Goal: Information Seeking & Learning: Learn about a topic

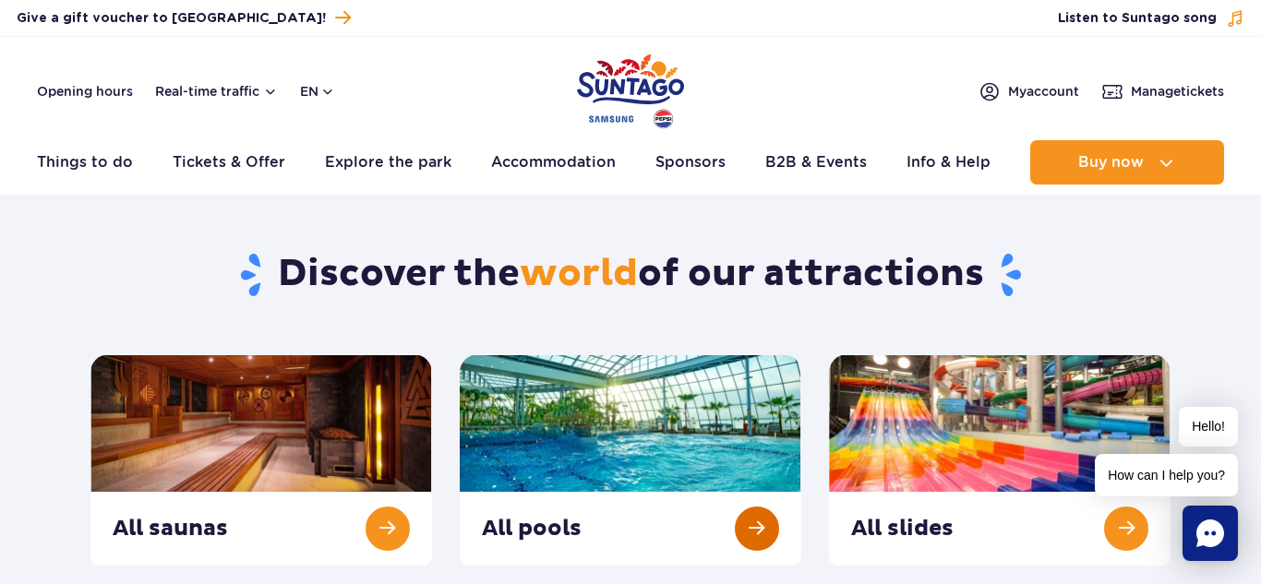
click at [750, 523] on link at bounding box center [631, 460] width 342 height 211
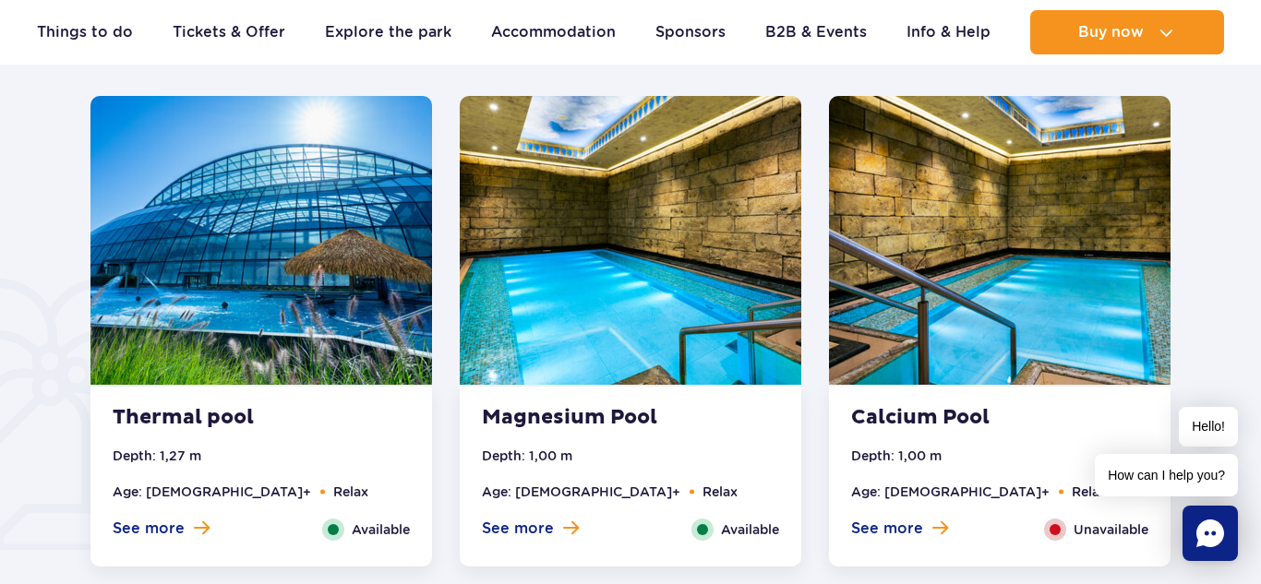
scroll to position [1256, 0]
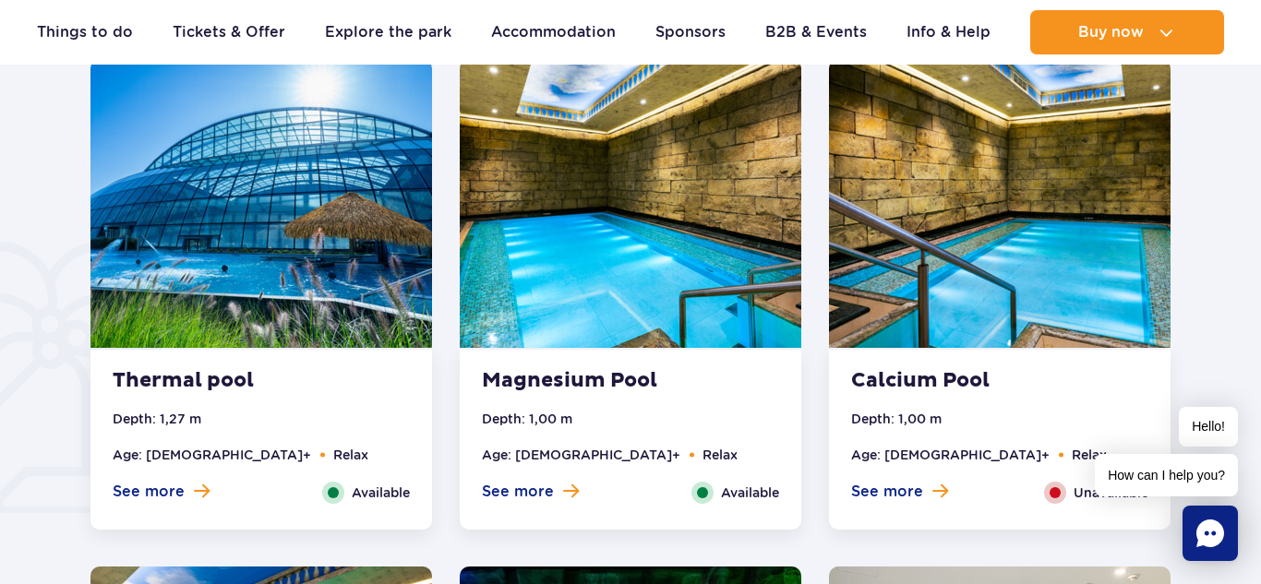
click at [275, 315] on img at bounding box center [261, 203] width 342 height 289
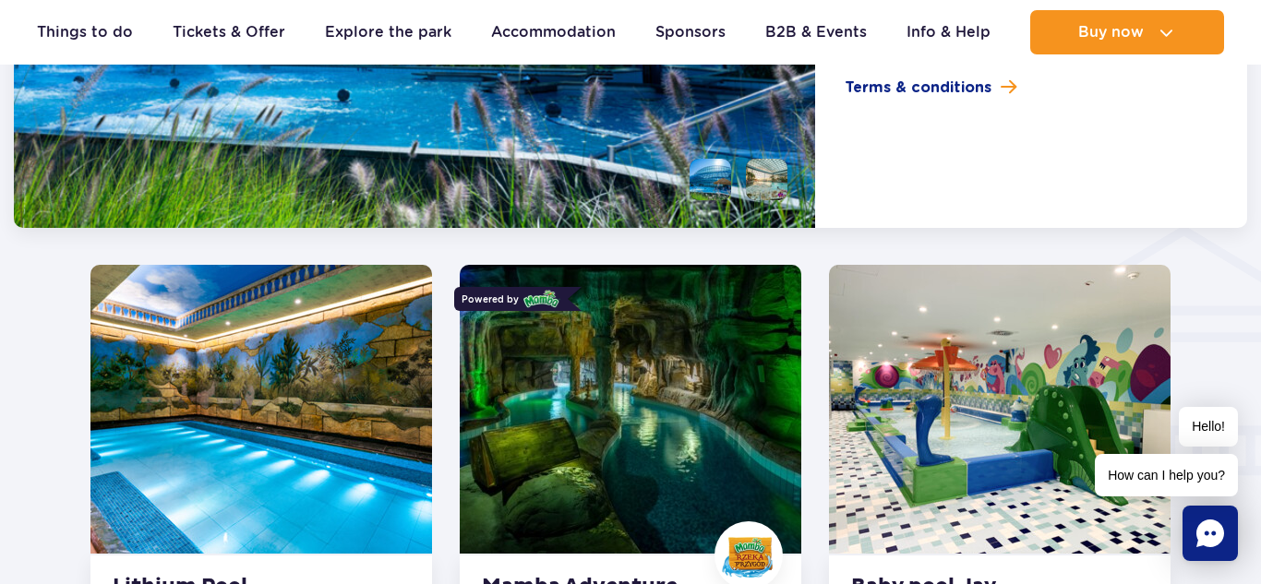
scroll to position [2160, 0]
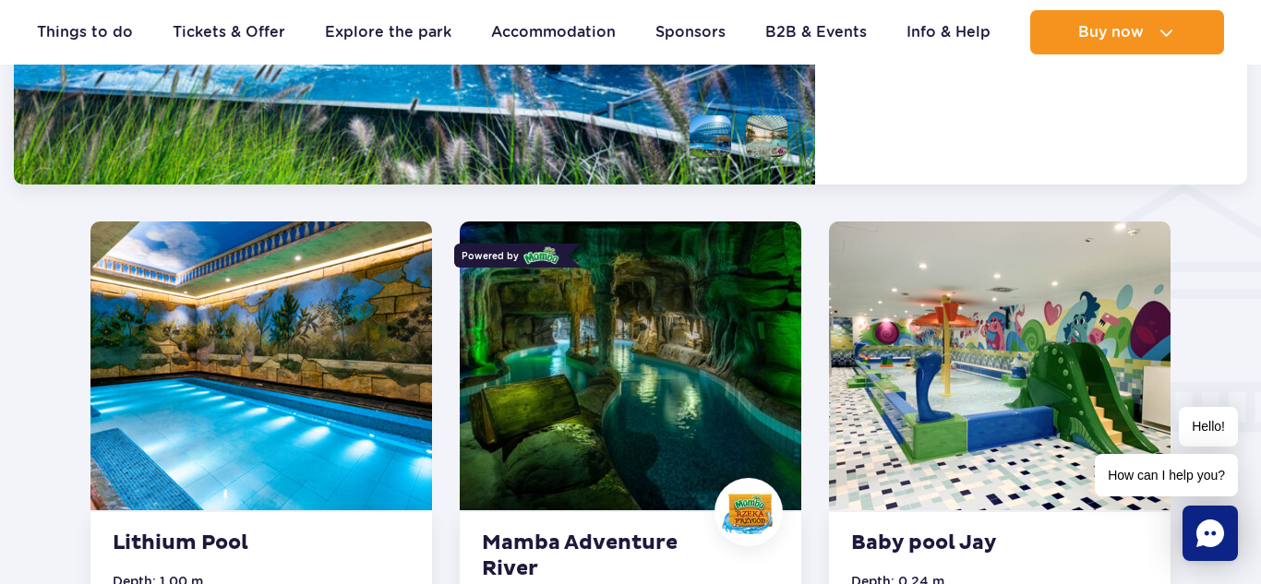
click at [344, 295] on img at bounding box center [261, 366] width 342 height 289
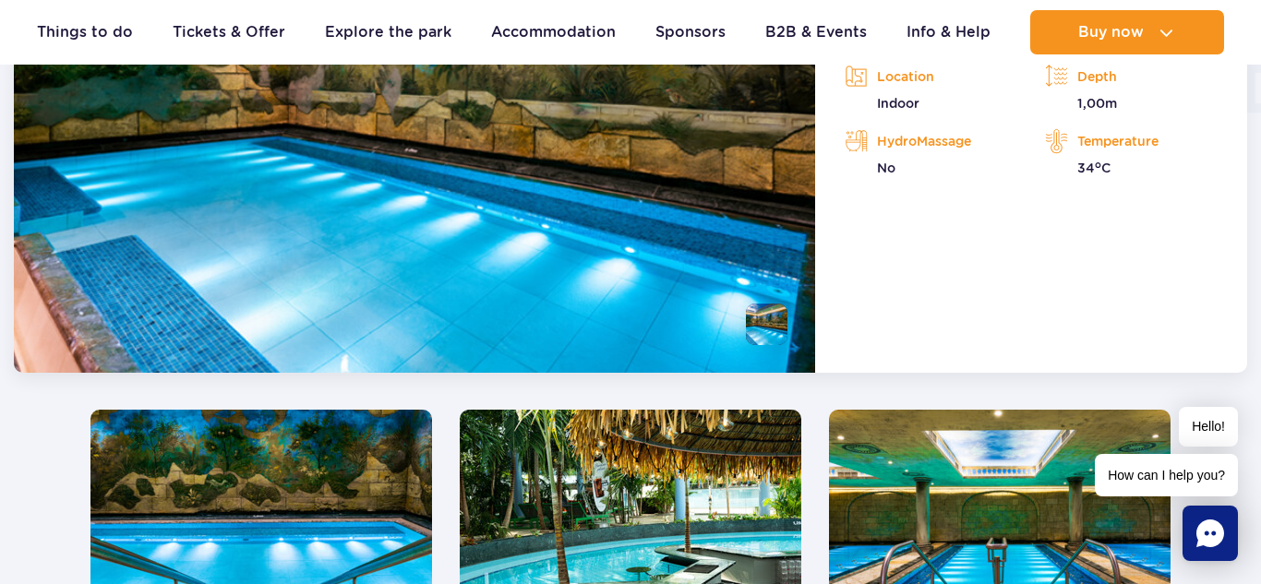
scroll to position [2483, 0]
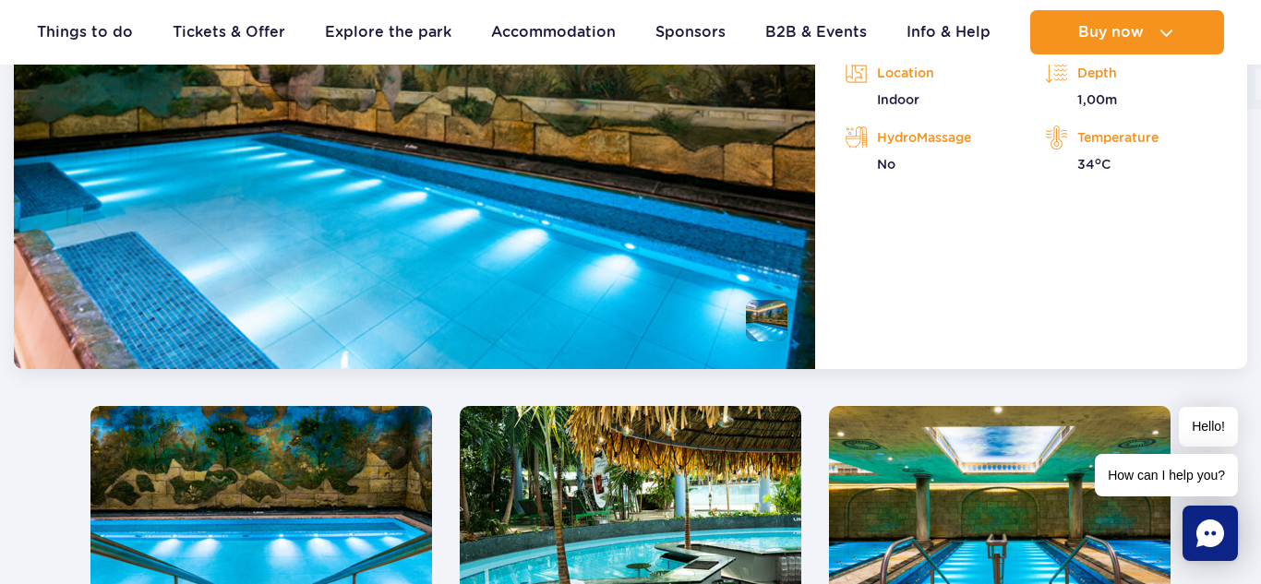
click at [332, 474] on img at bounding box center [261, 550] width 342 height 289
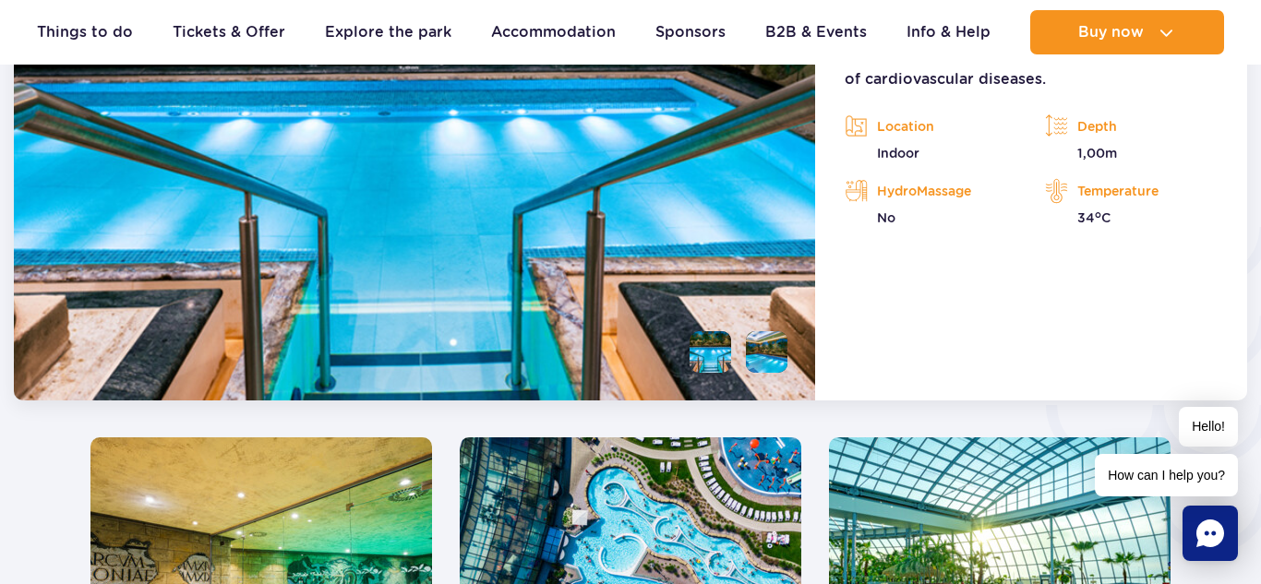
scroll to position [2990, 0]
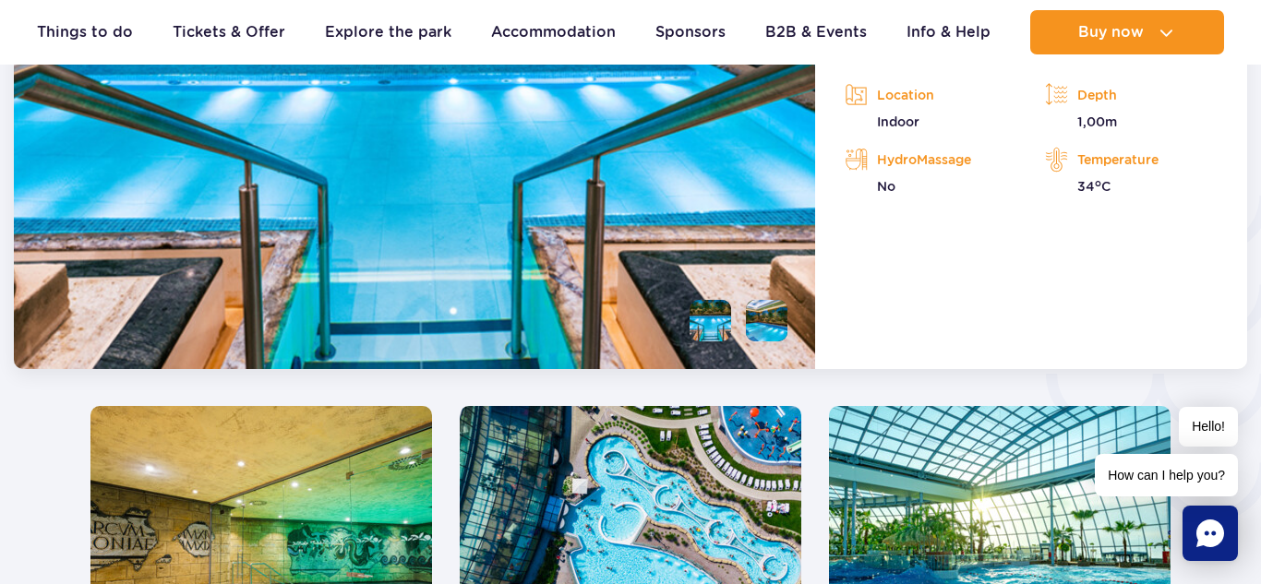
click at [282, 528] on img at bounding box center [261, 550] width 342 height 289
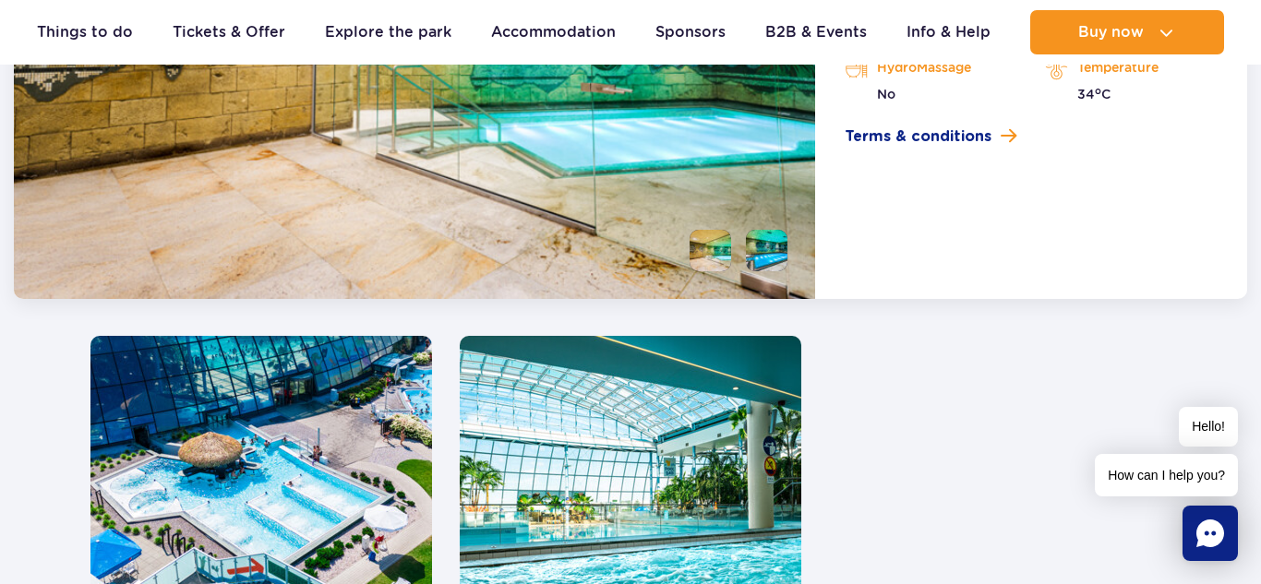
scroll to position [3572, 0]
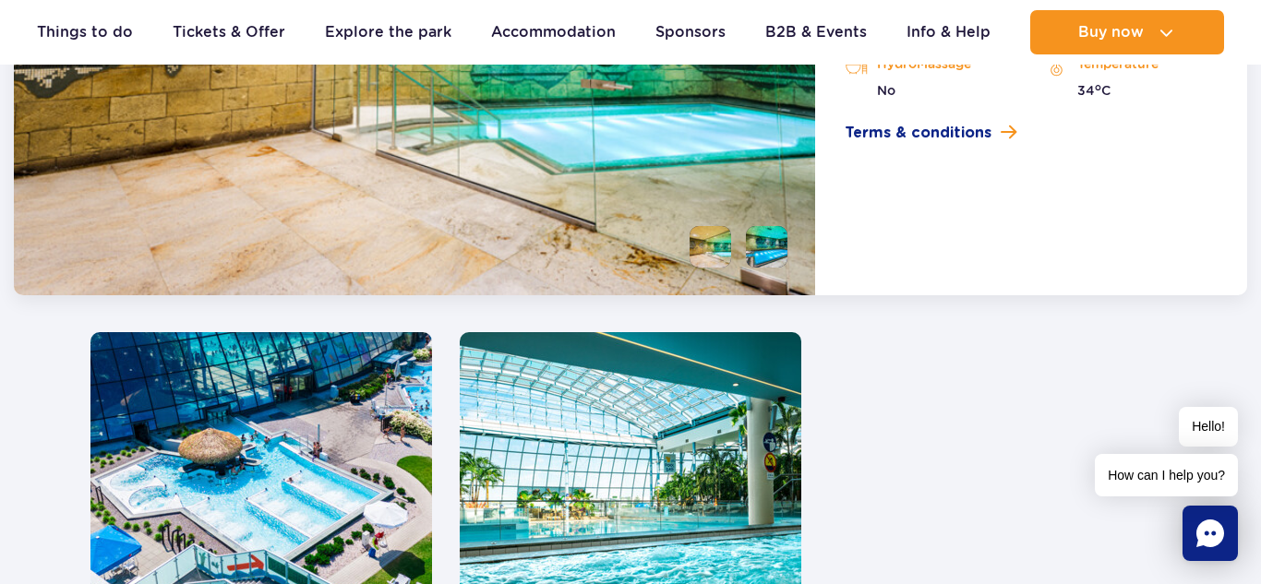
click at [248, 563] on img at bounding box center [261, 476] width 342 height 289
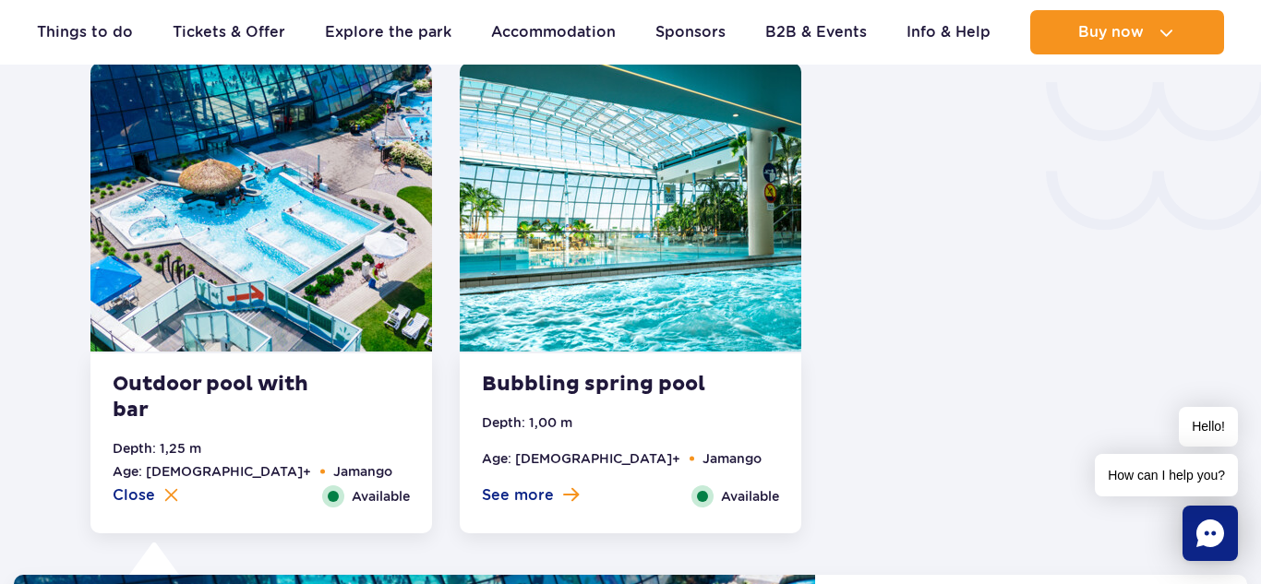
scroll to position [3266, 0]
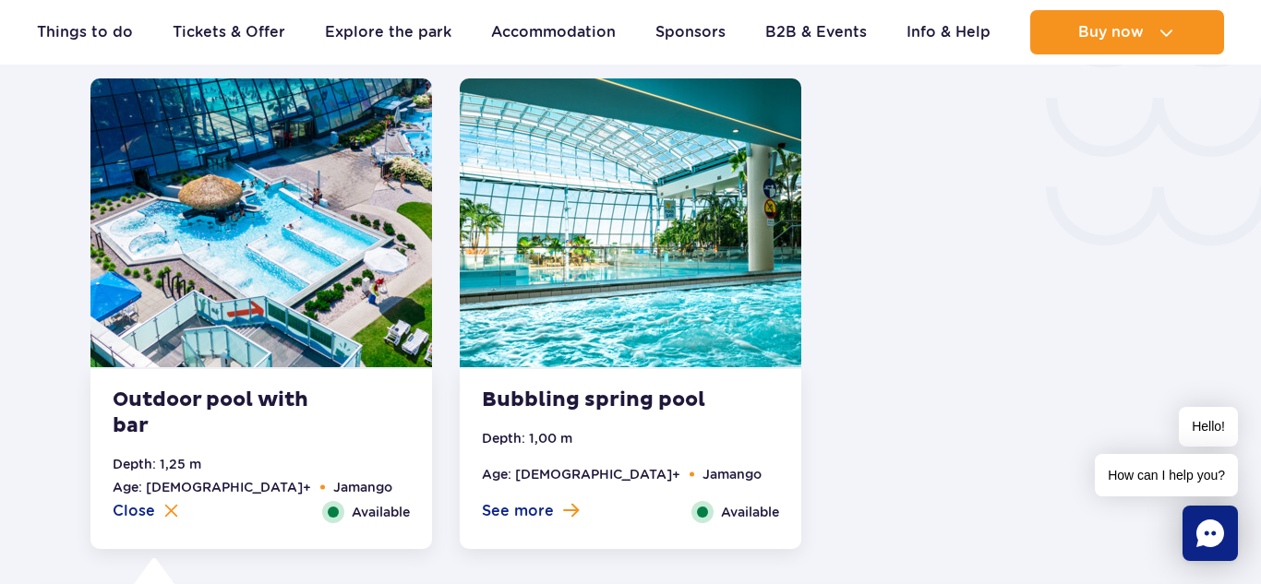
click at [713, 294] on img at bounding box center [631, 222] width 342 height 289
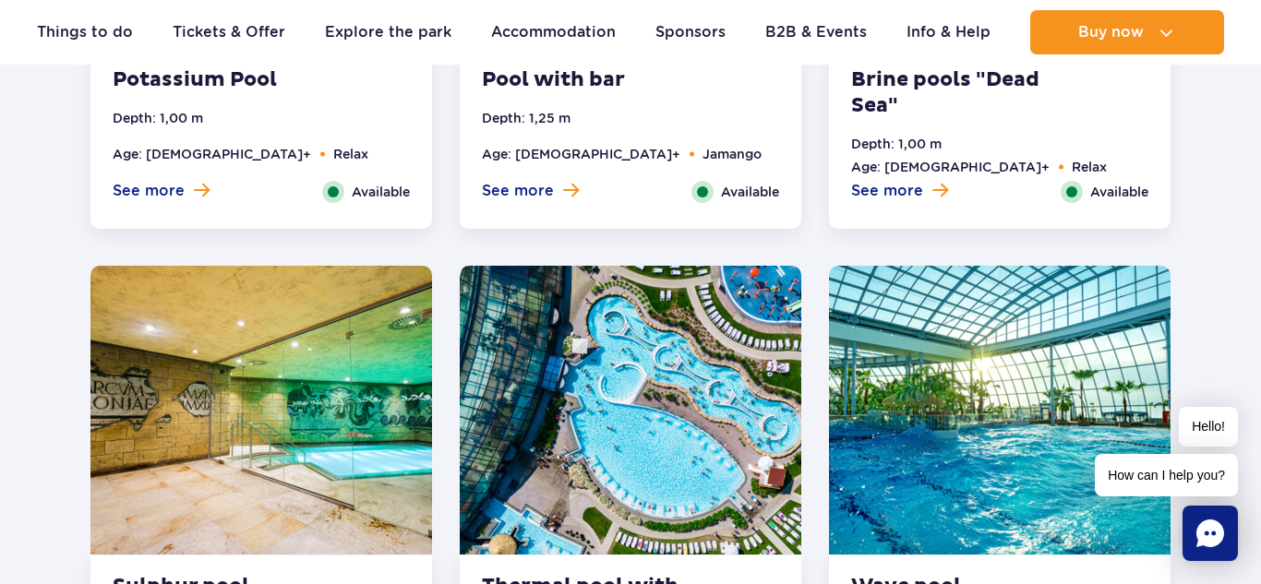
scroll to position [2712, 0]
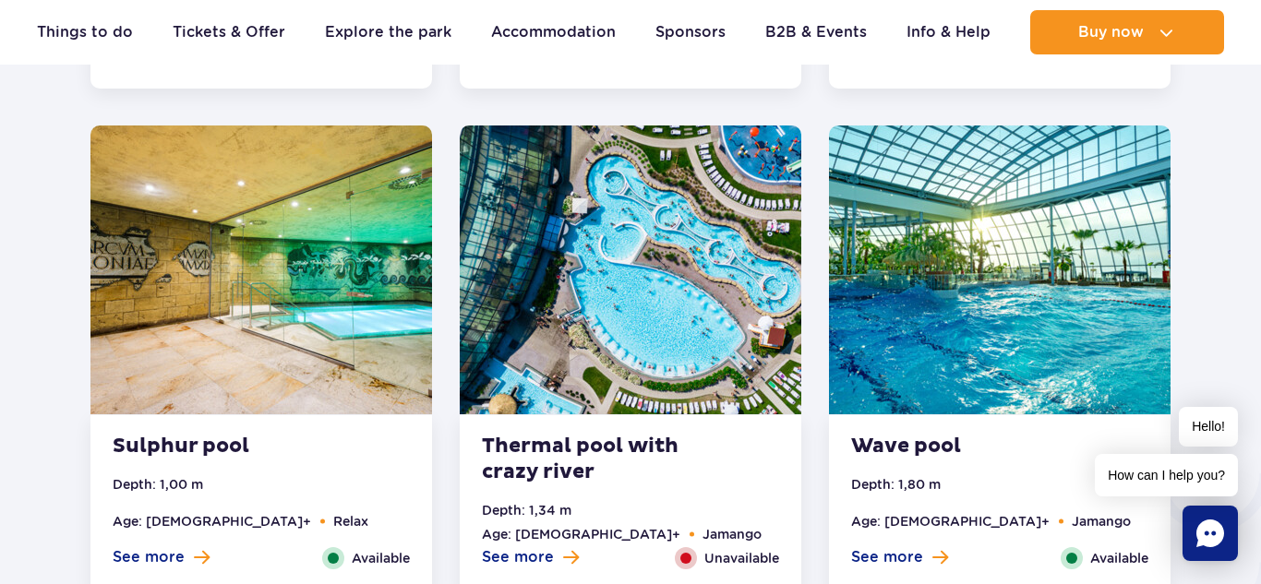
click at [608, 327] on img at bounding box center [631, 270] width 342 height 289
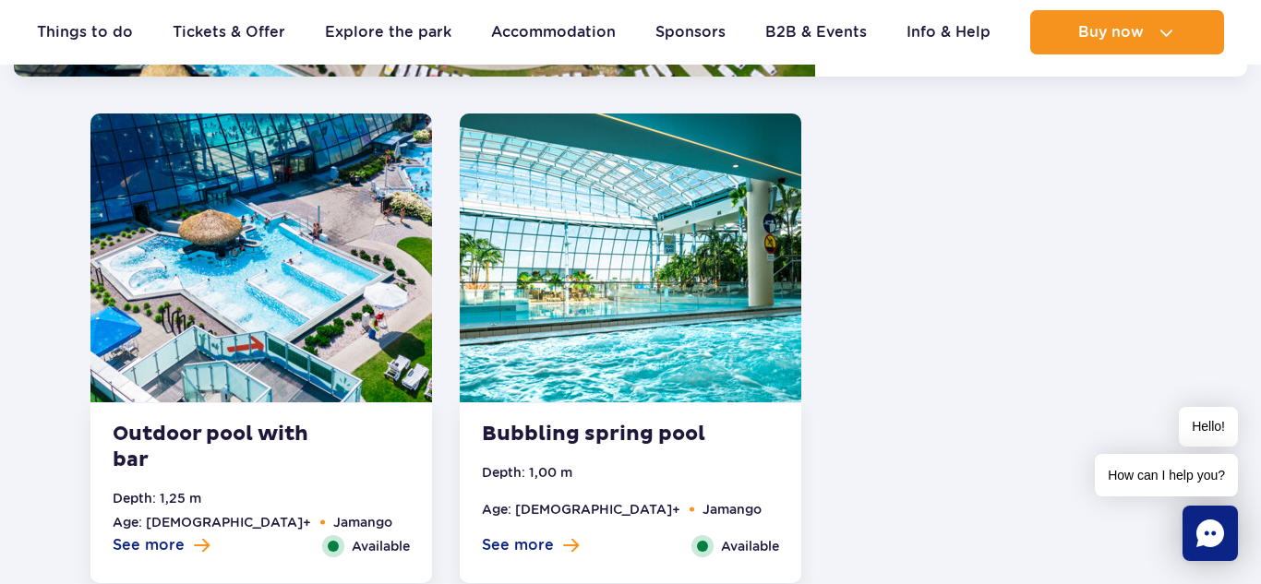
scroll to position [3793, 0]
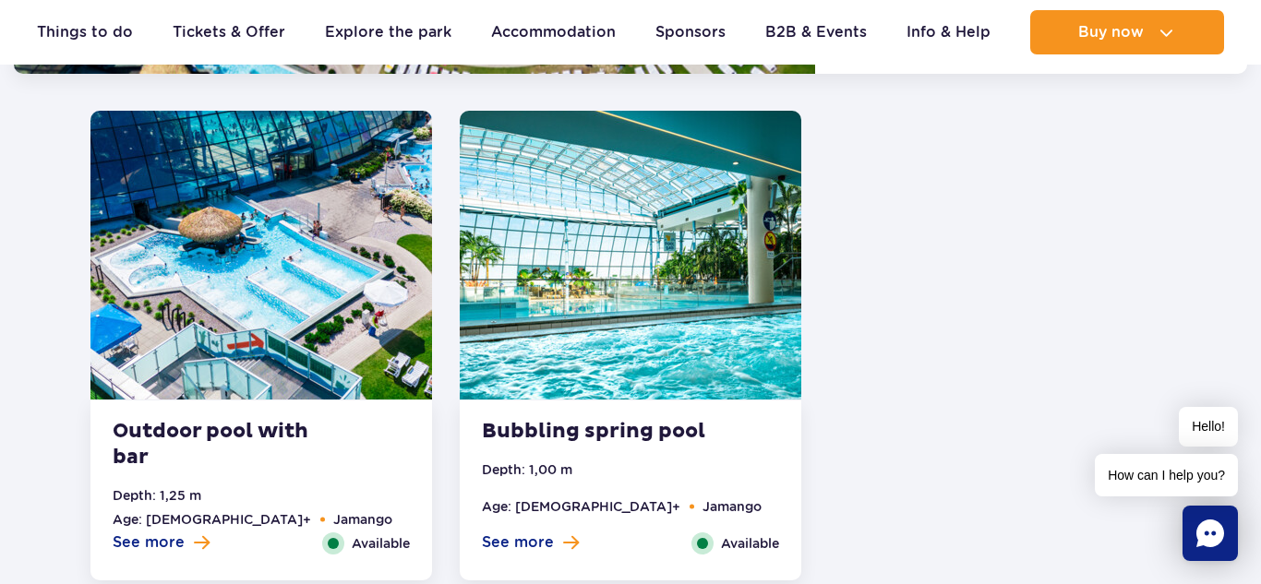
click at [584, 283] on img at bounding box center [631, 255] width 342 height 289
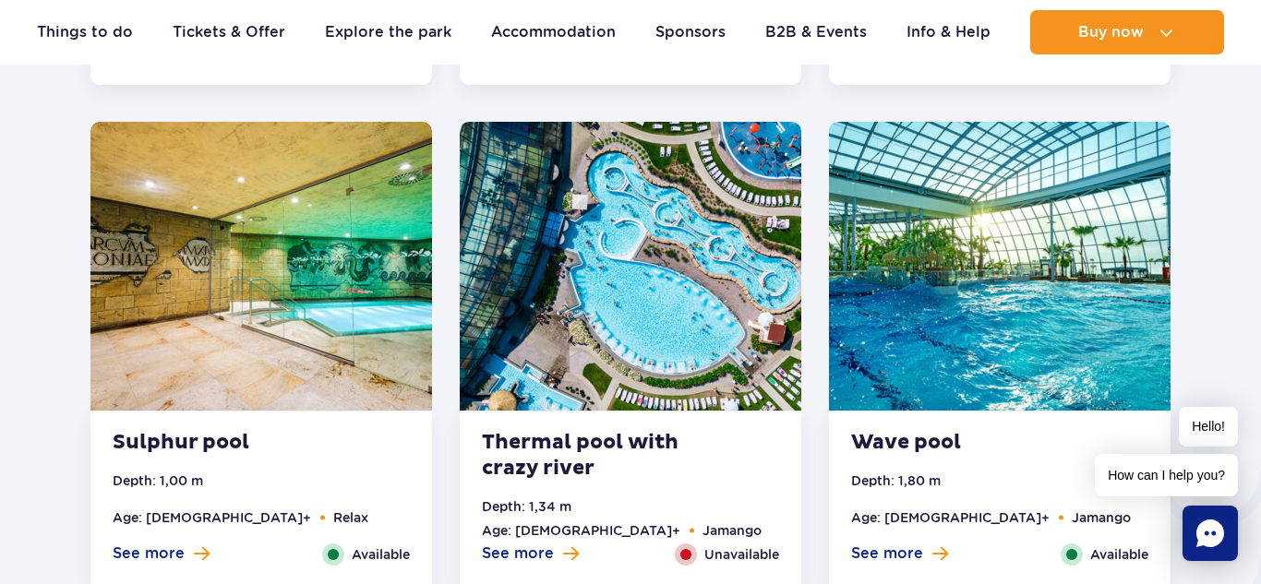
scroll to position [2712, 0]
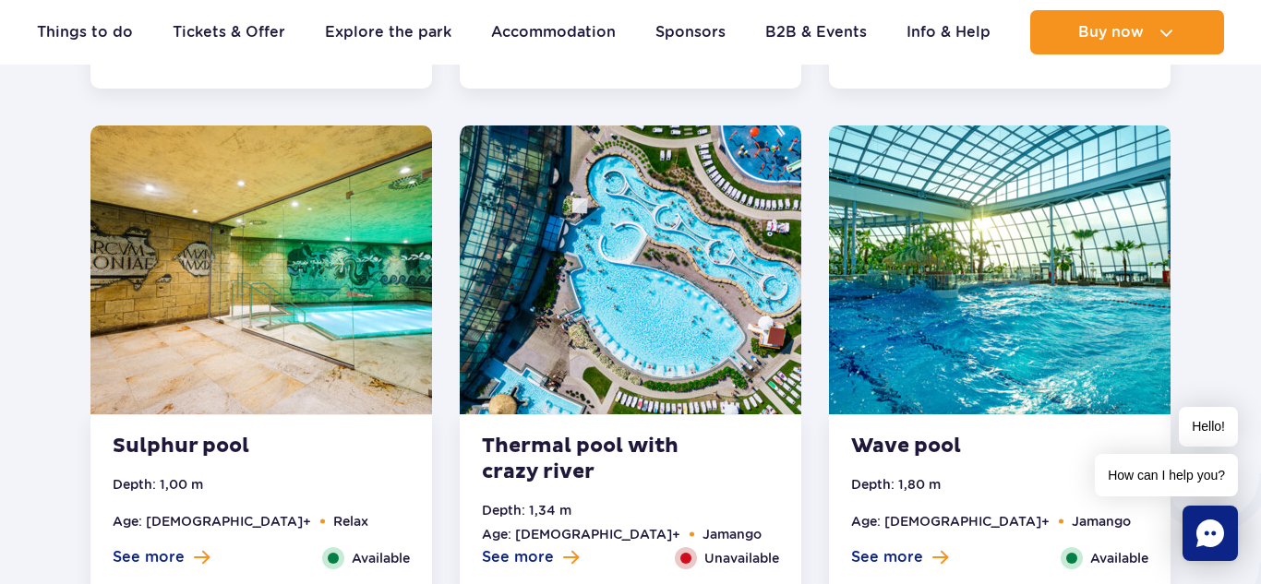
click at [984, 332] on img at bounding box center [1000, 270] width 342 height 289
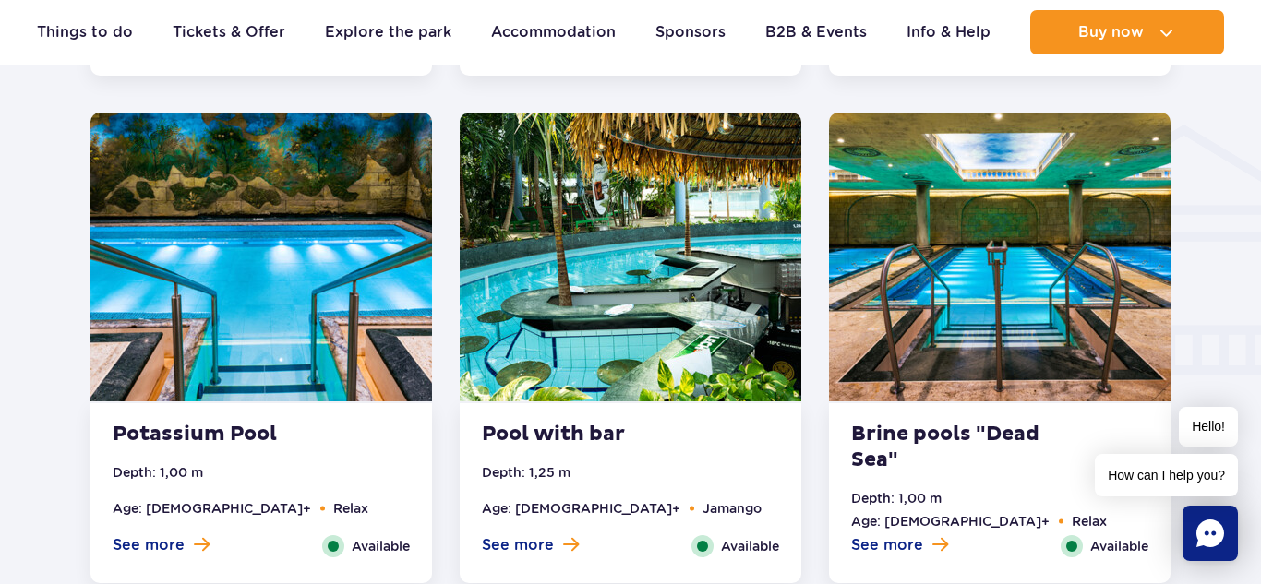
scroll to position [2205, 0]
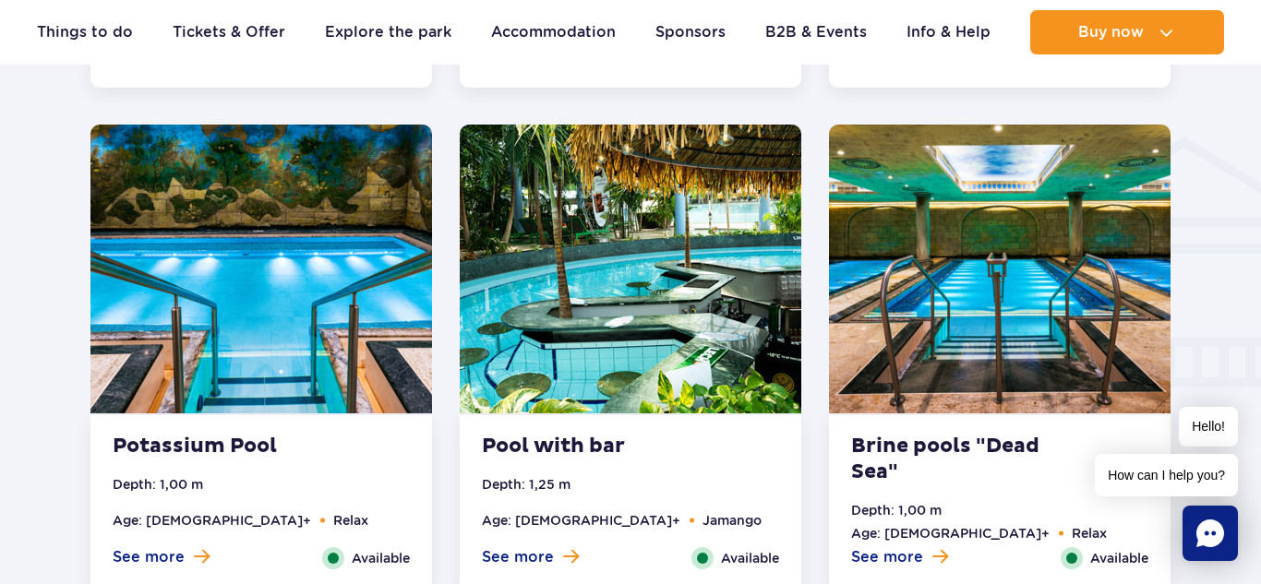
click at [779, 307] on img at bounding box center [631, 269] width 342 height 289
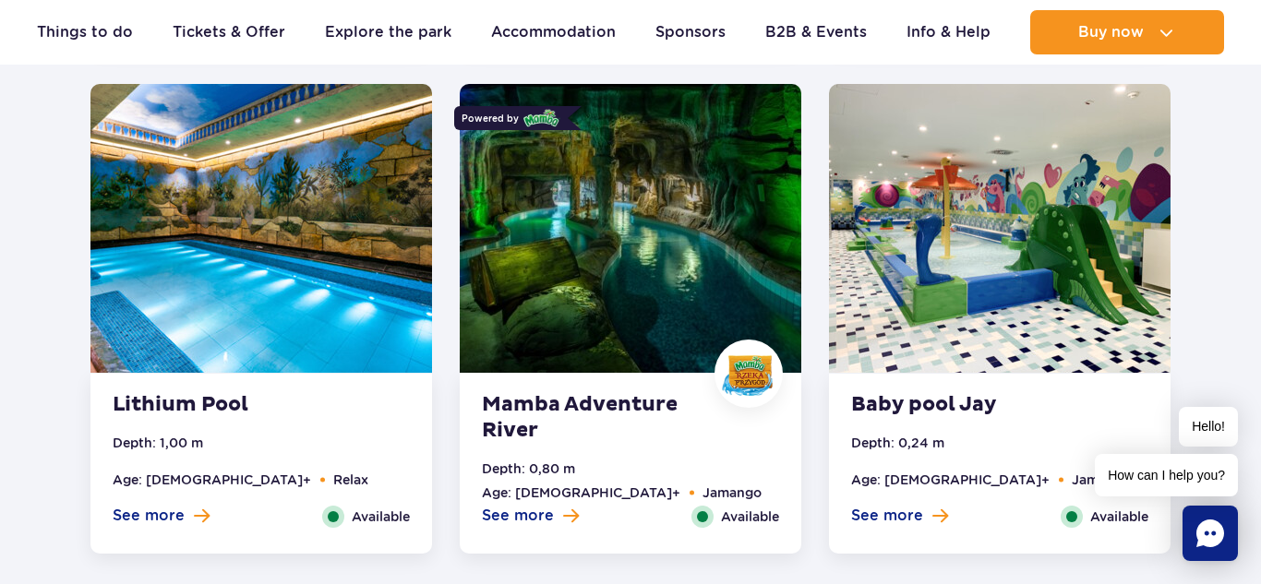
scroll to position [1734, 0]
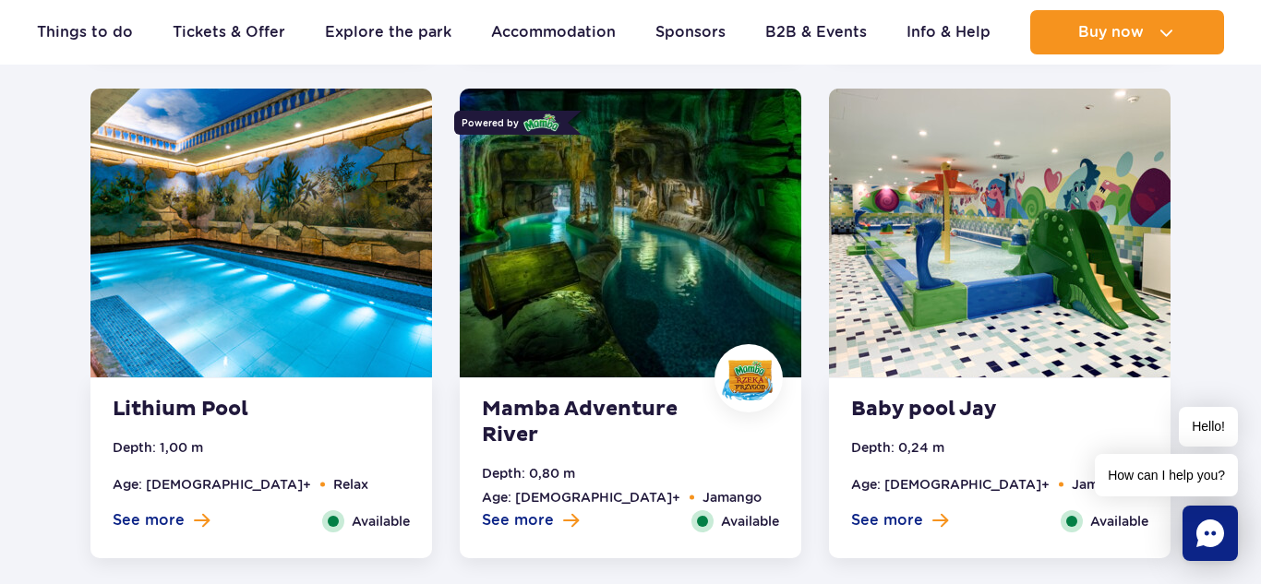
click at [633, 231] on img at bounding box center [631, 233] width 342 height 289
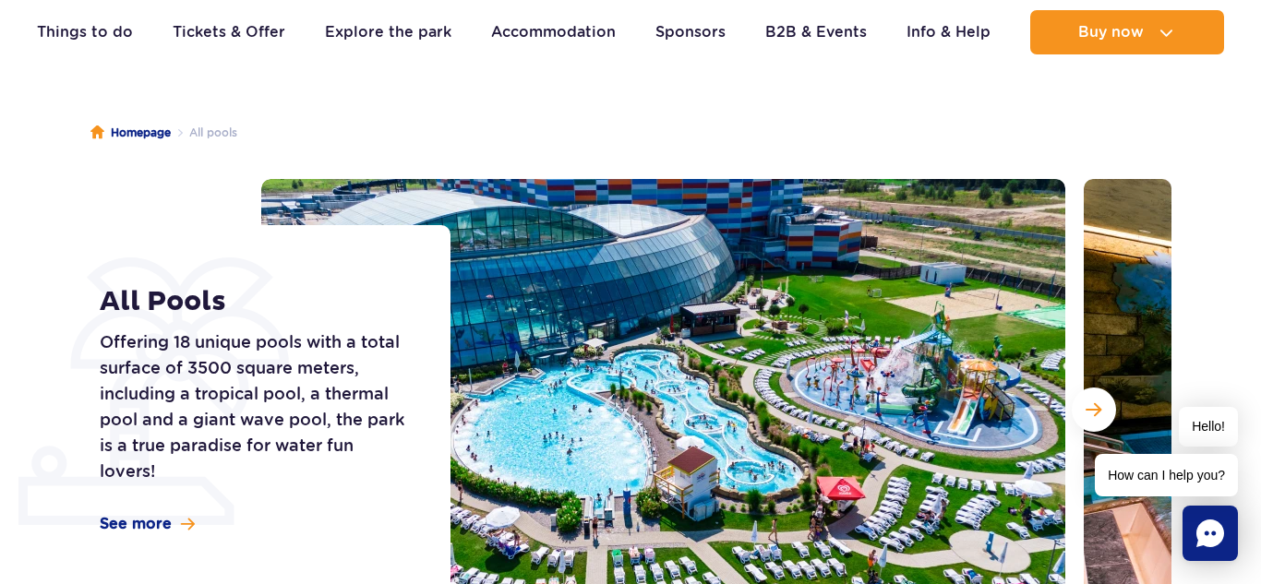
scroll to position [119, 0]
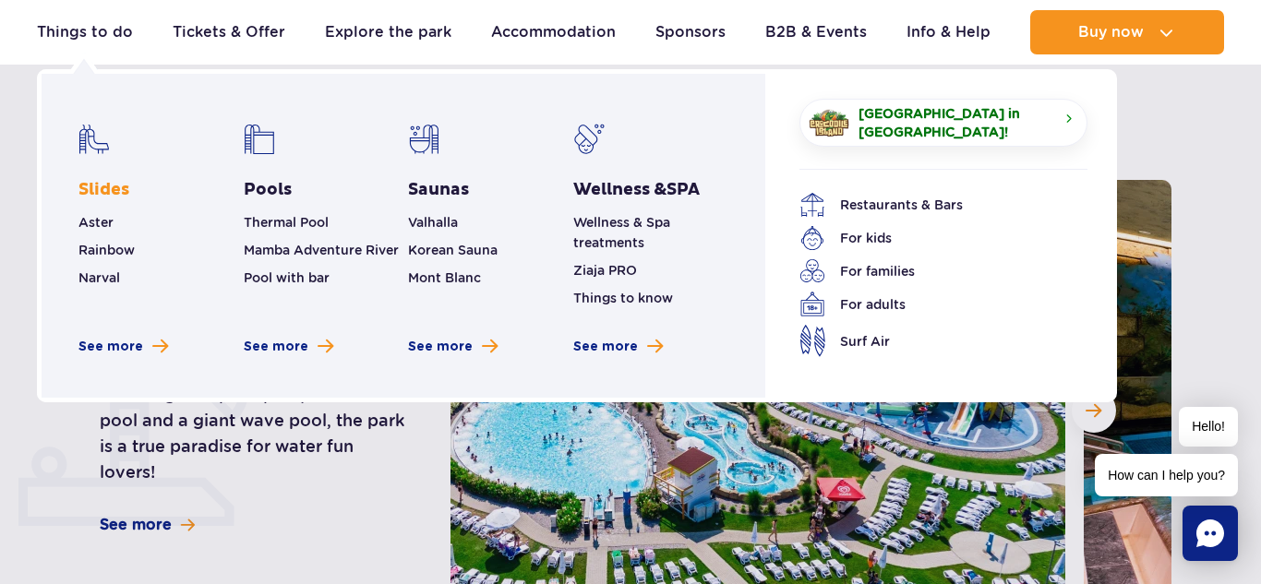
click at [102, 179] on link "Slides" at bounding box center [103, 190] width 51 height 22
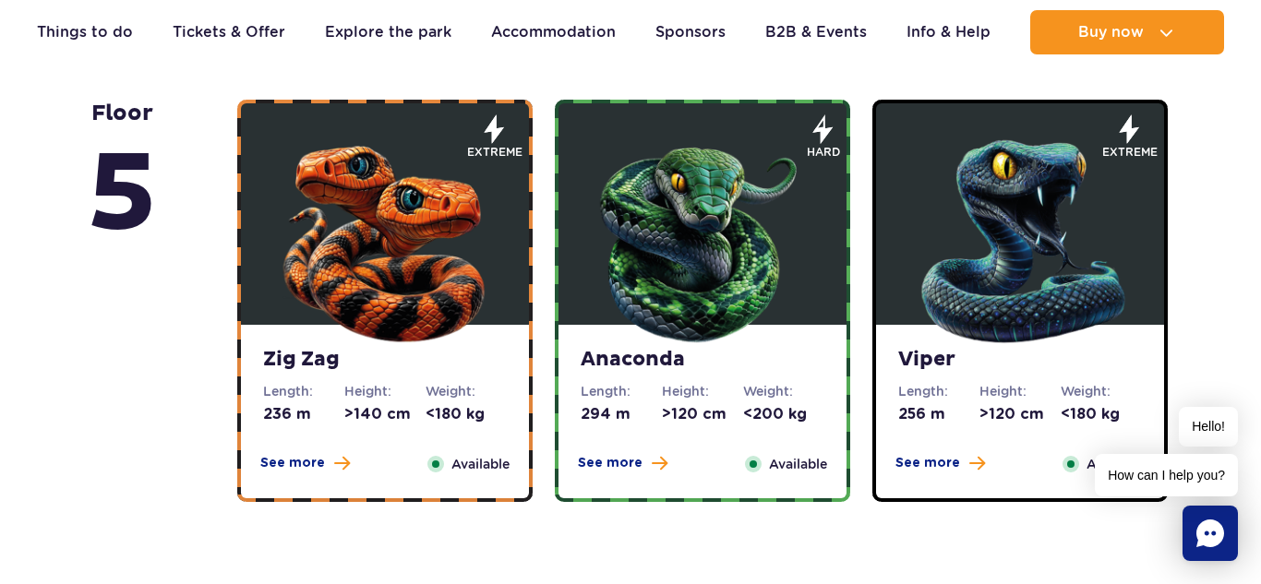
scroll to position [1293, 0]
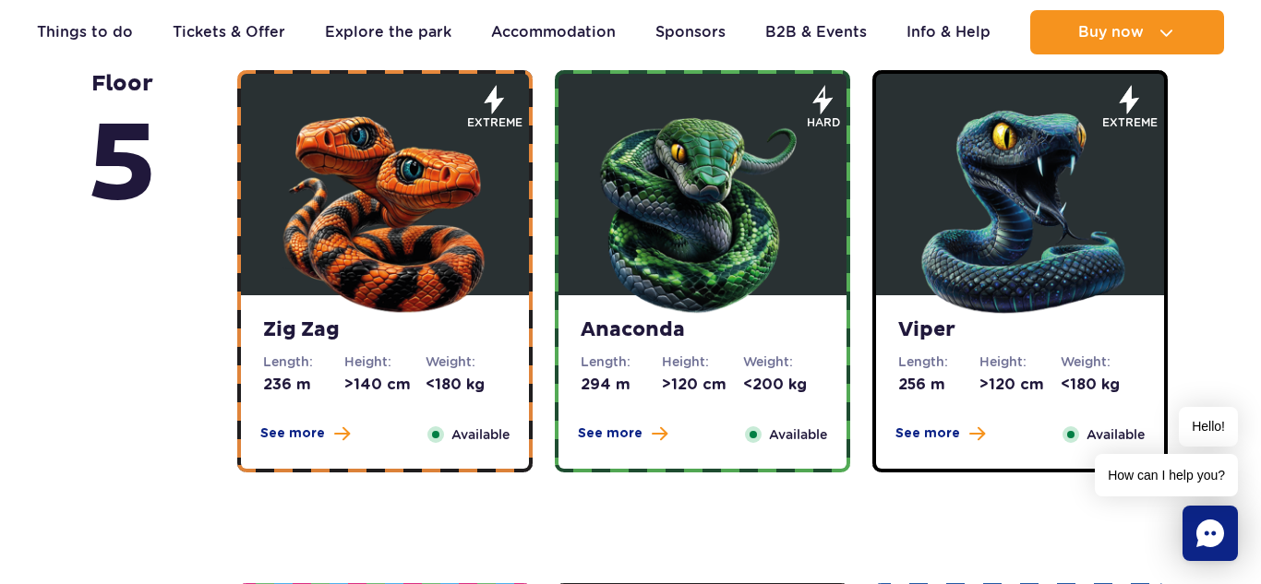
click at [406, 233] on img at bounding box center [385, 208] width 222 height 222
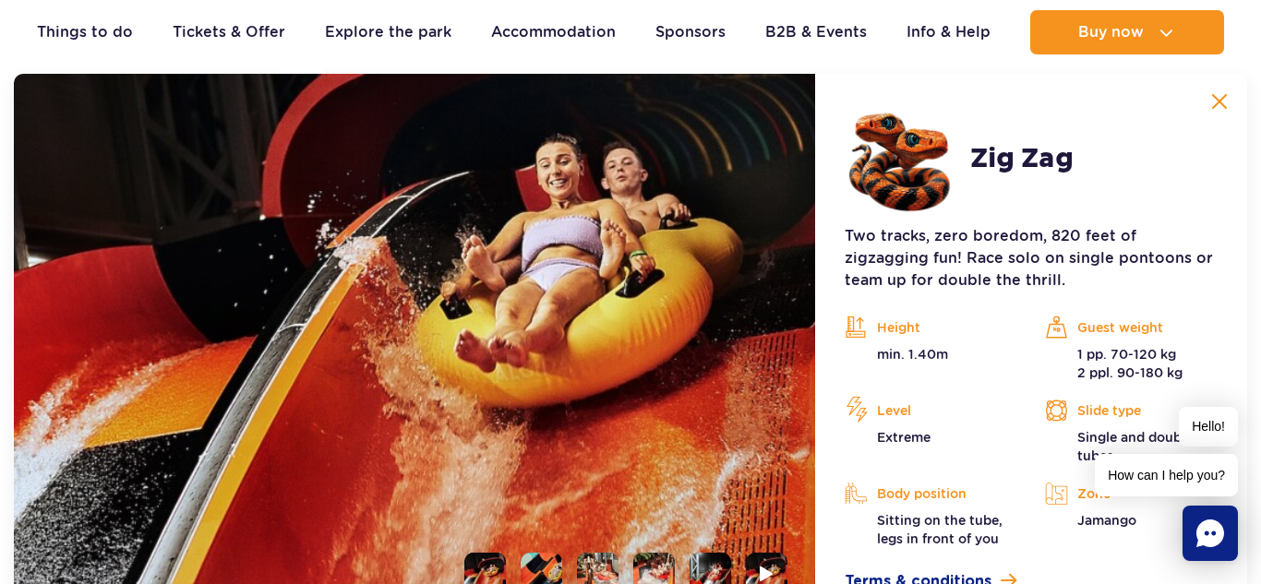
scroll to position [1770, 0]
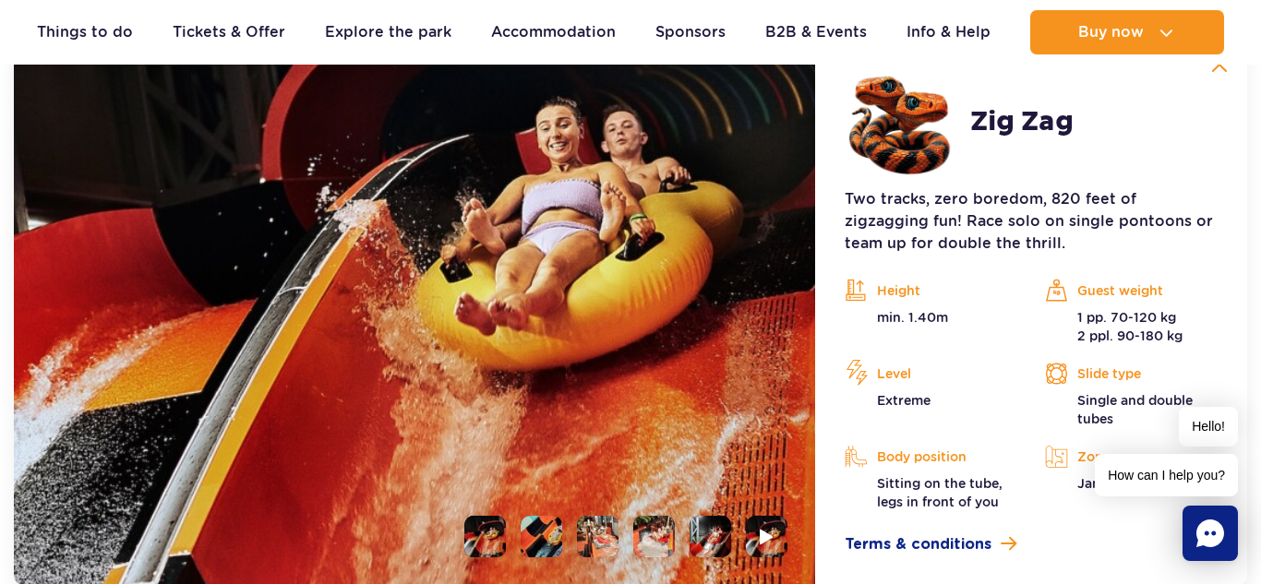
click at [602, 527] on li at bounding box center [598, 537] width 42 height 42
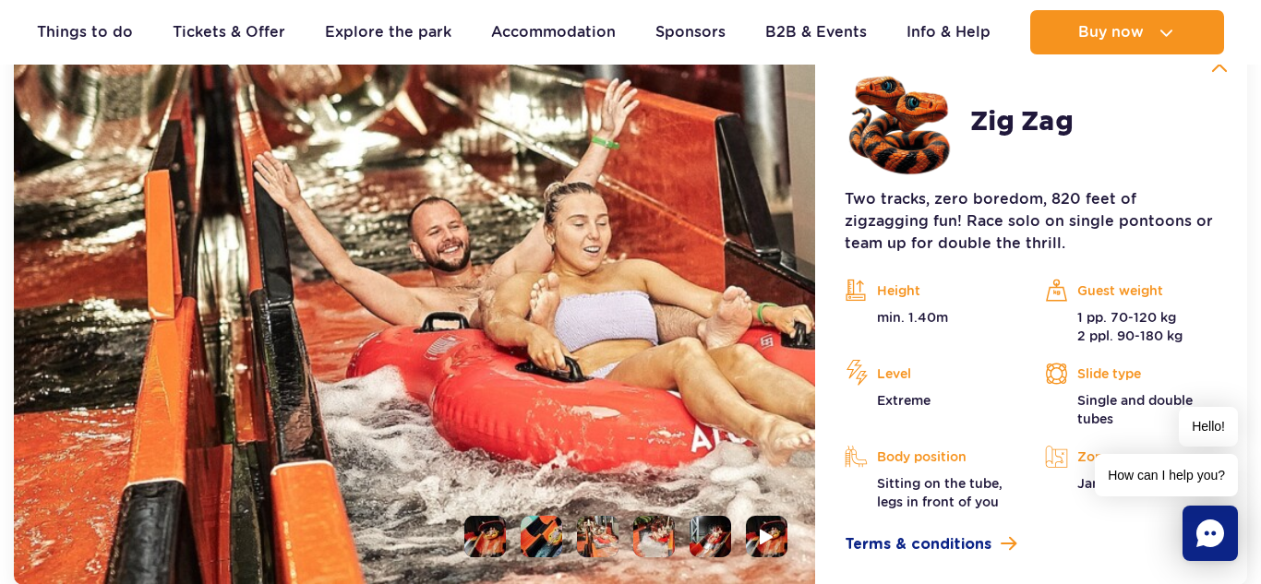
click at [658, 532] on li at bounding box center [654, 537] width 42 height 42
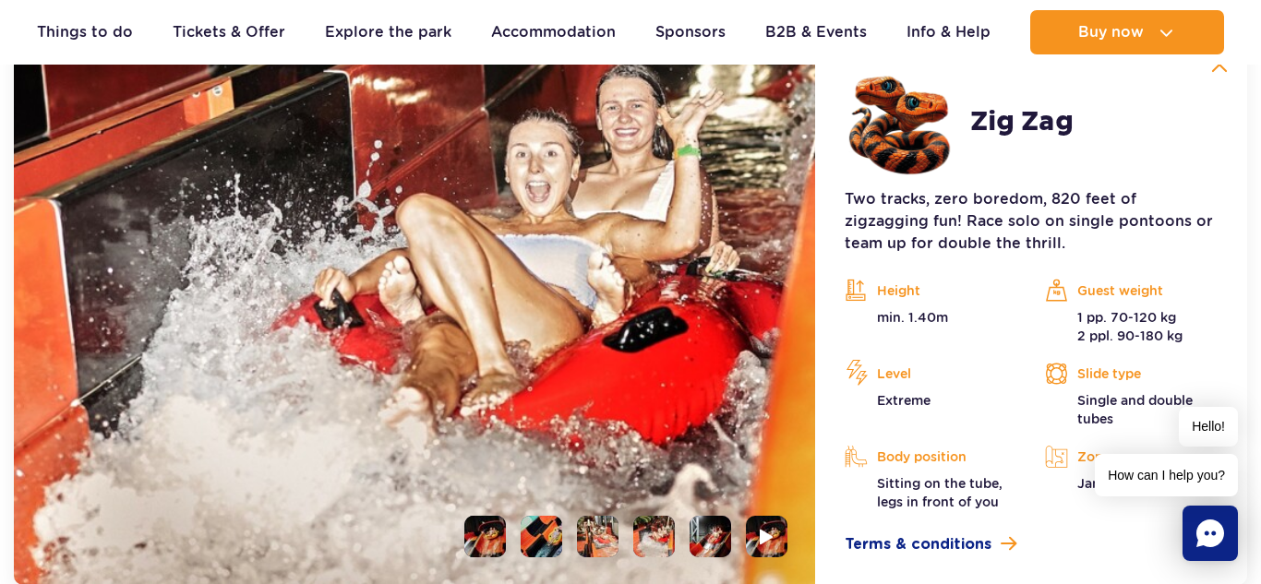
click at [716, 533] on li at bounding box center [711, 537] width 42 height 42
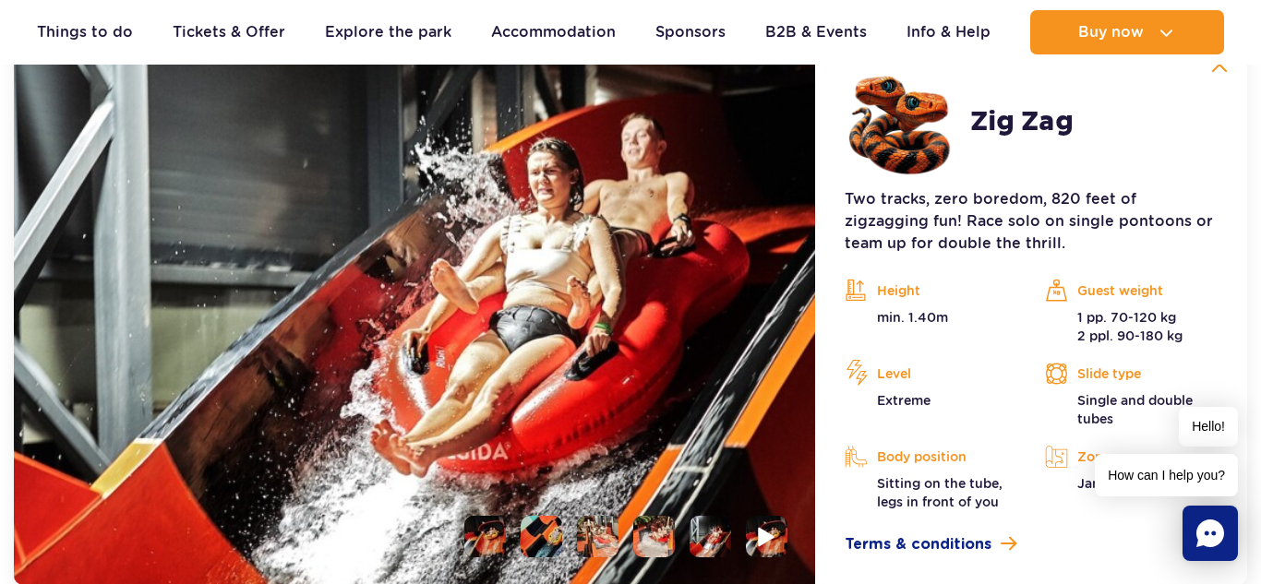
click at [774, 530] on img at bounding box center [768, 536] width 18 height 21
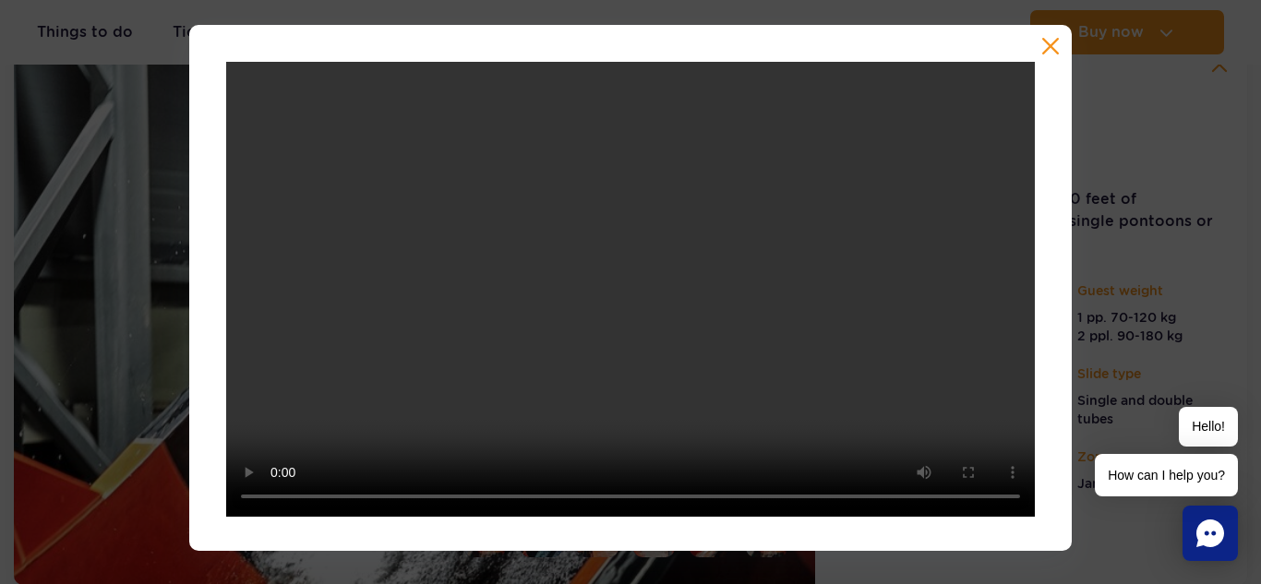
click at [1053, 46] on button "button" at bounding box center [1051, 46] width 18 height 18
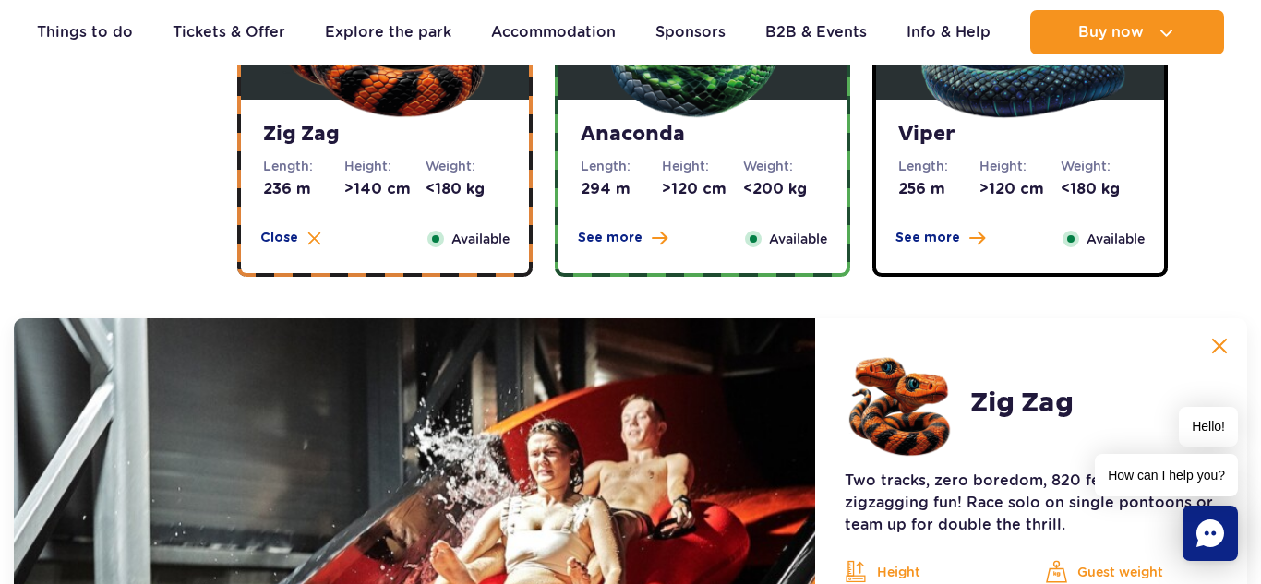
scroll to position [1401, 0]
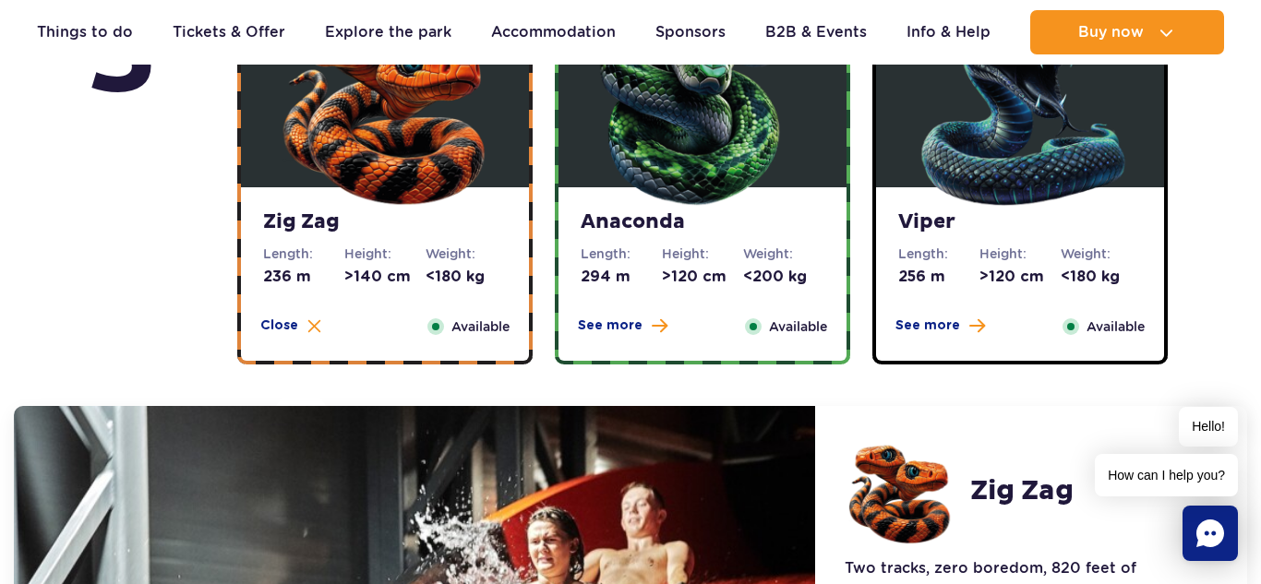
click at [670, 128] on img at bounding box center [703, 100] width 222 height 222
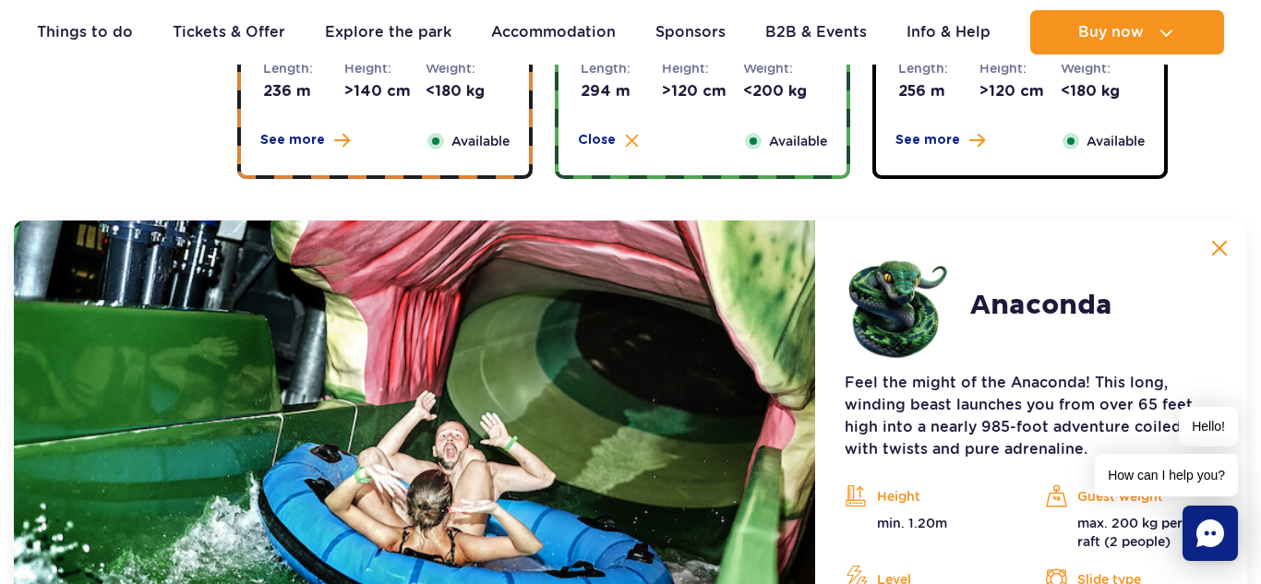
scroll to position [1585, 0]
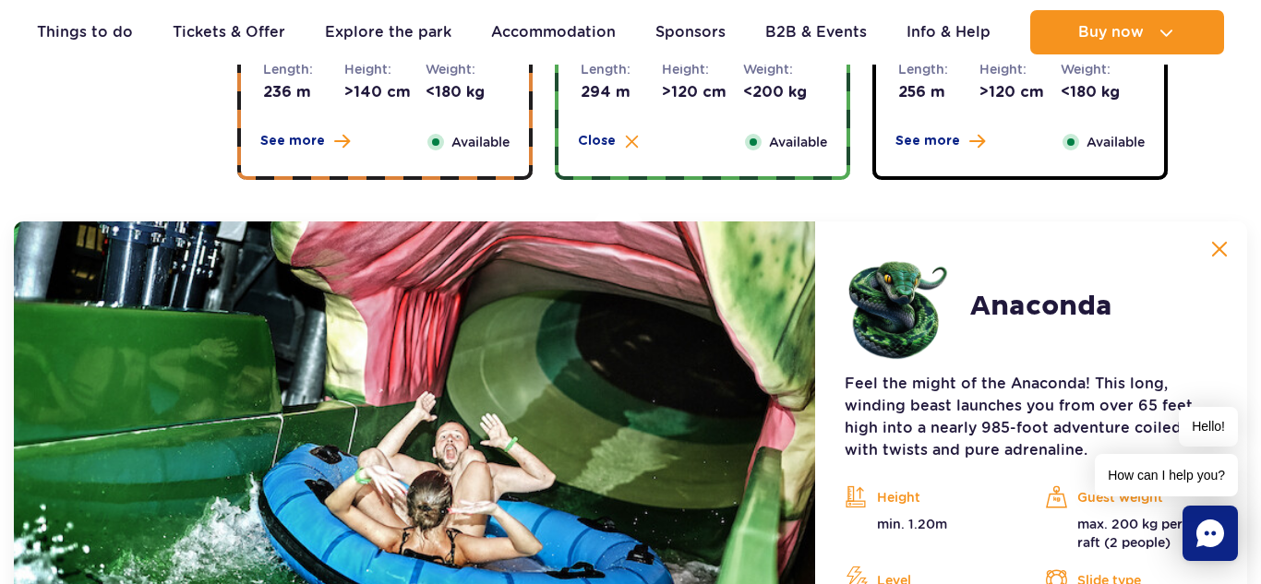
click at [972, 88] on dd "256 m" at bounding box center [938, 92] width 81 height 20
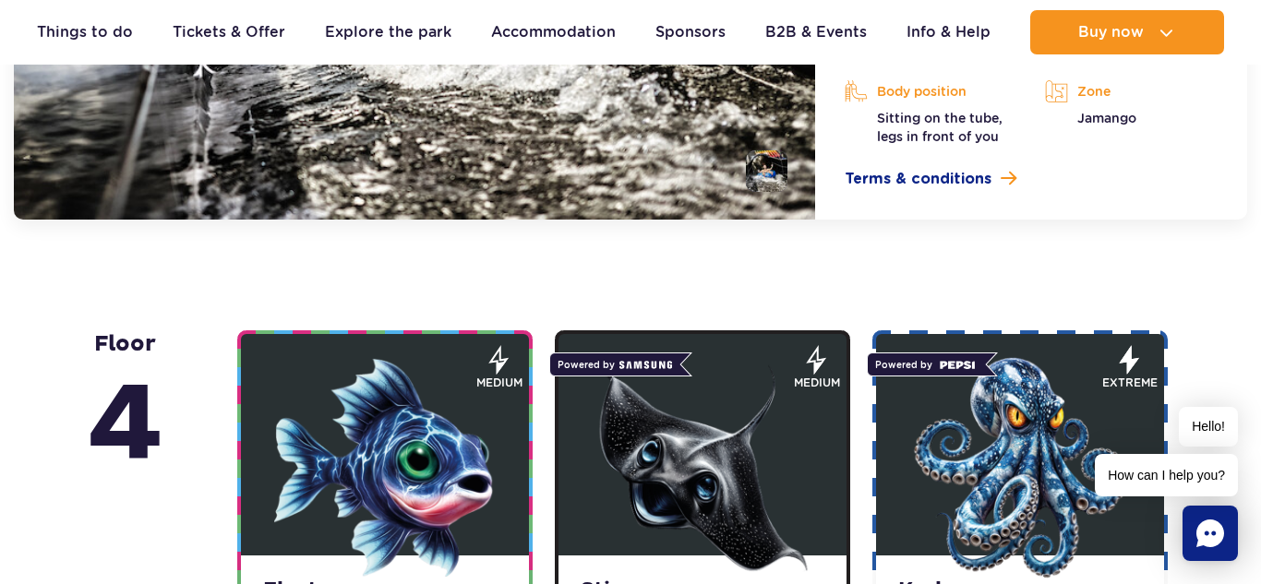
scroll to position [2250, 0]
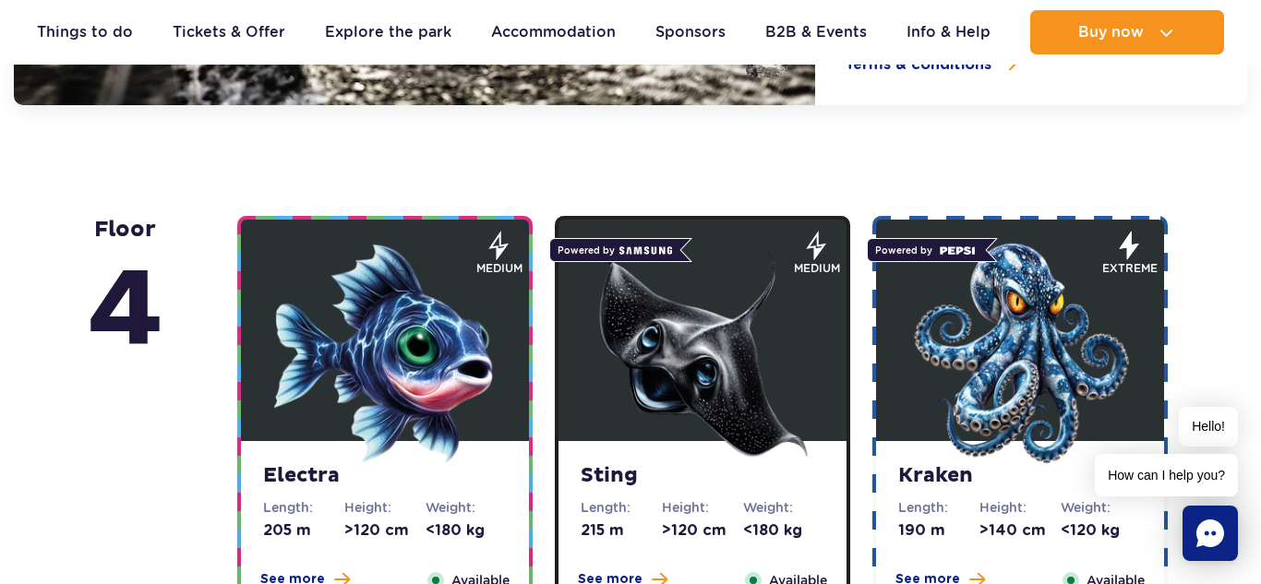
click at [436, 327] on img at bounding box center [385, 354] width 222 height 222
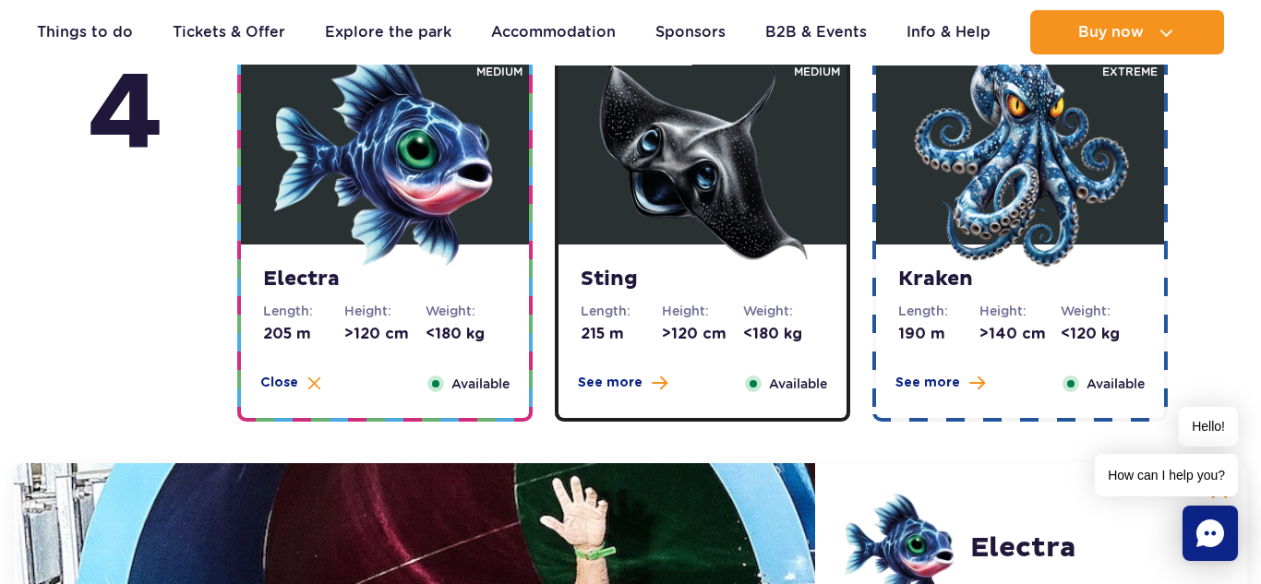
scroll to position [1803, 0]
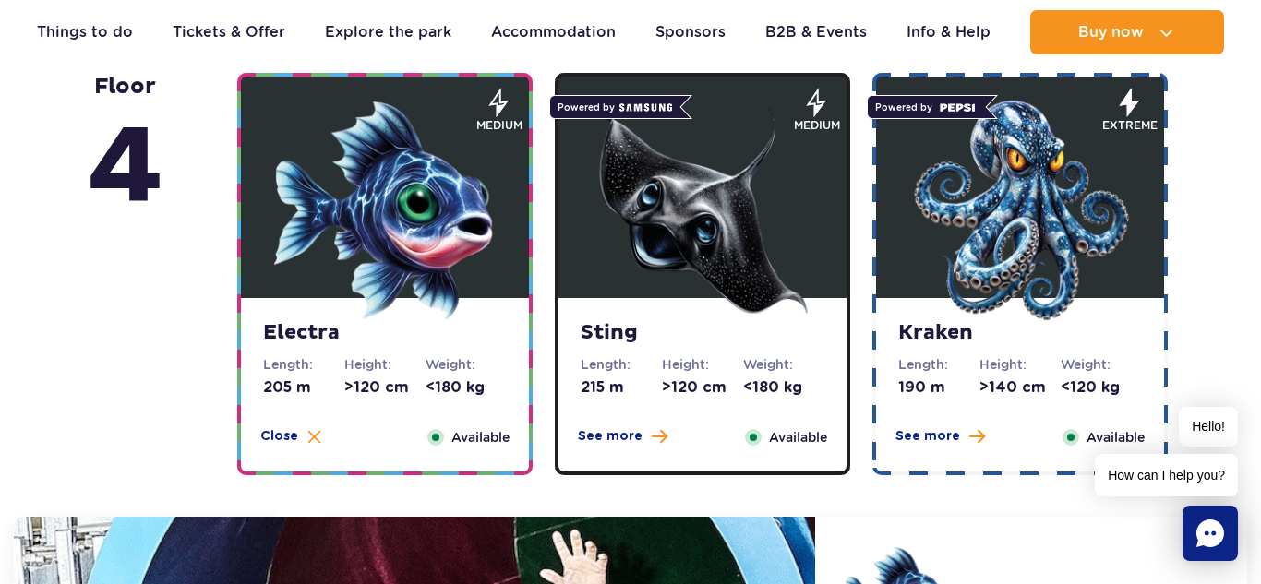
click at [667, 287] on img at bounding box center [703, 211] width 222 height 222
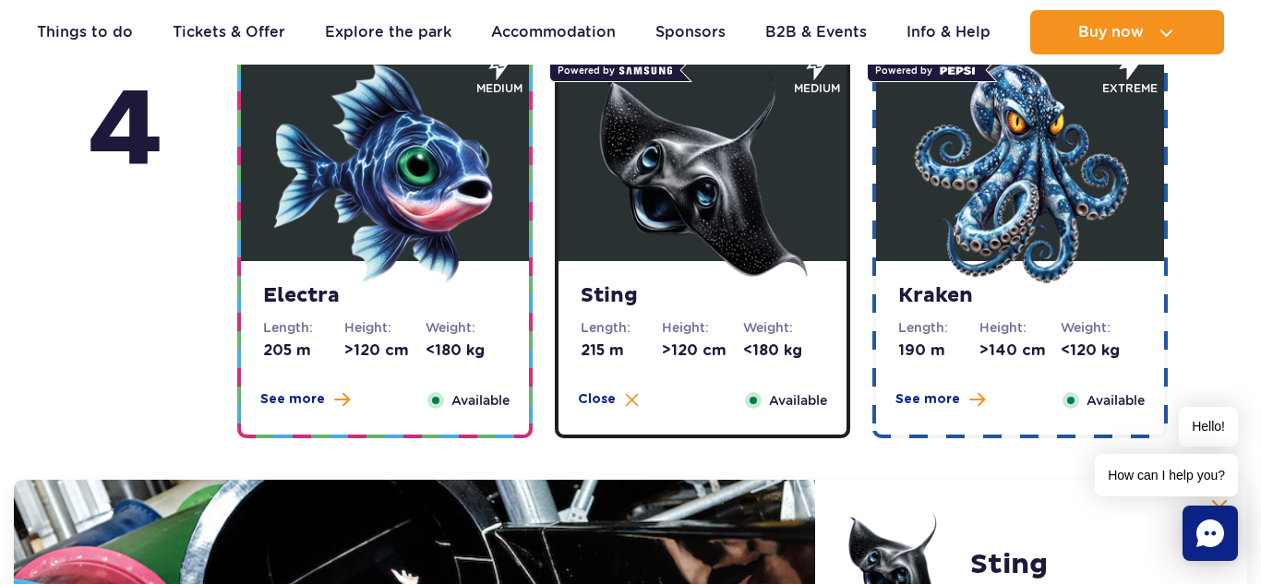
click at [992, 211] on img at bounding box center [1021, 174] width 222 height 222
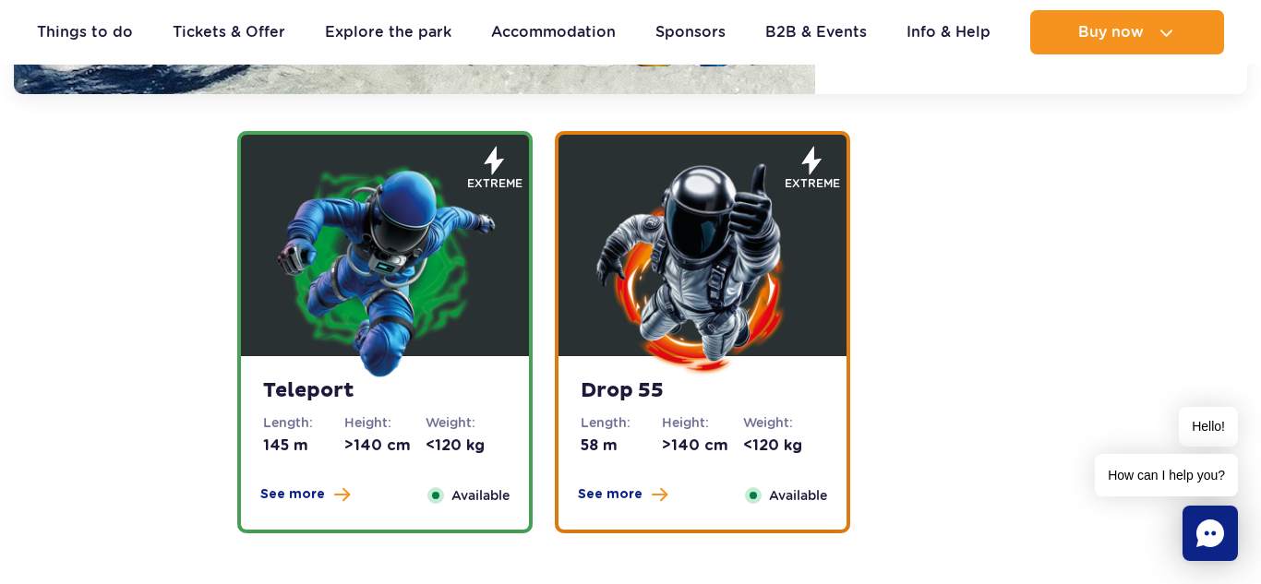
click at [465, 287] on img at bounding box center [385, 269] width 222 height 222
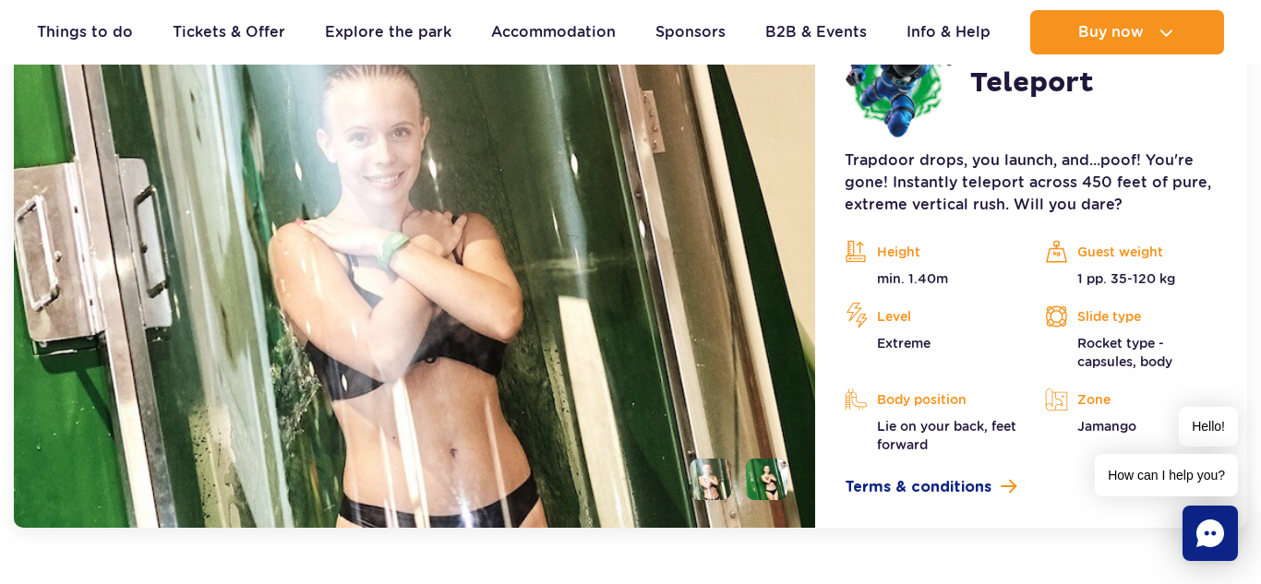
scroll to position [2760, 0]
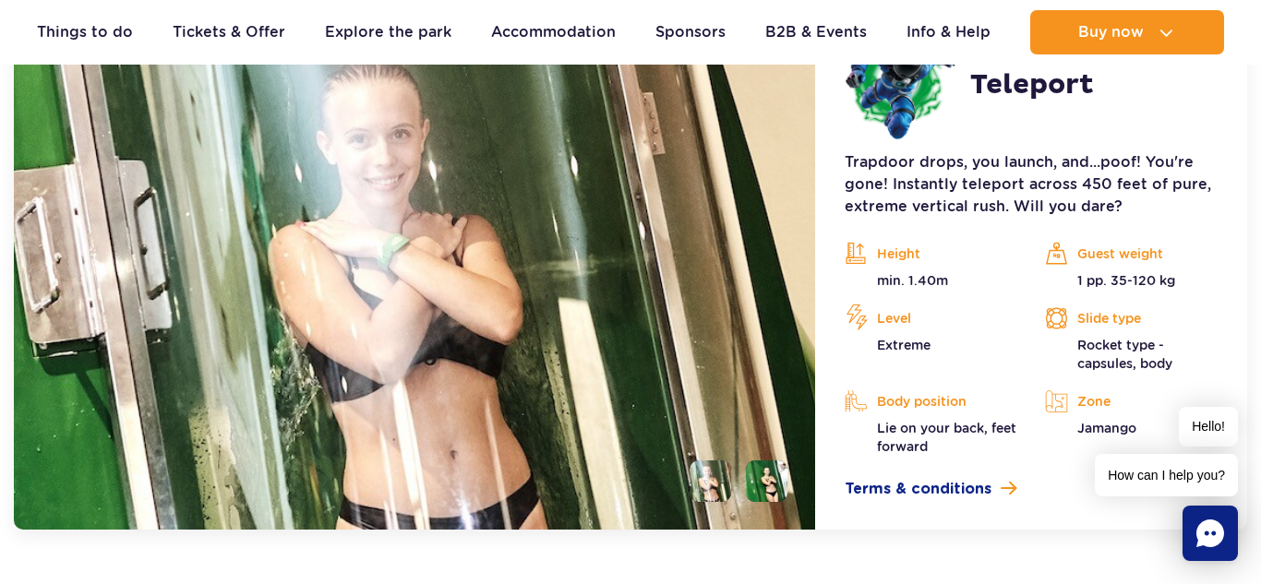
click at [762, 472] on li at bounding box center [767, 482] width 42 height 42
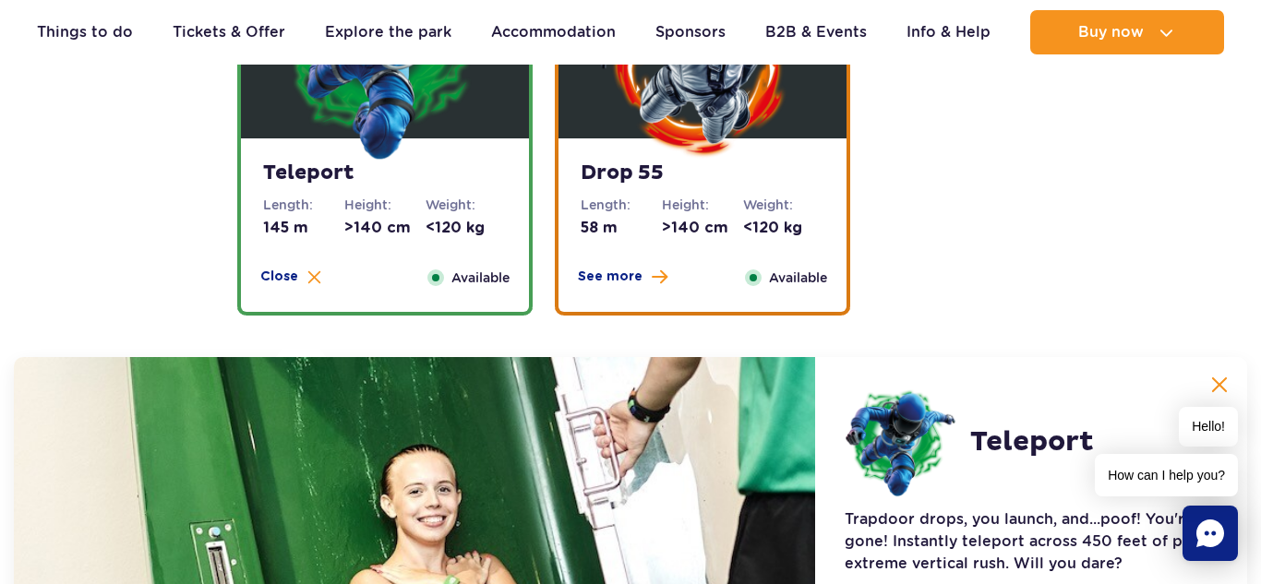
scroll to position [2391, 0]
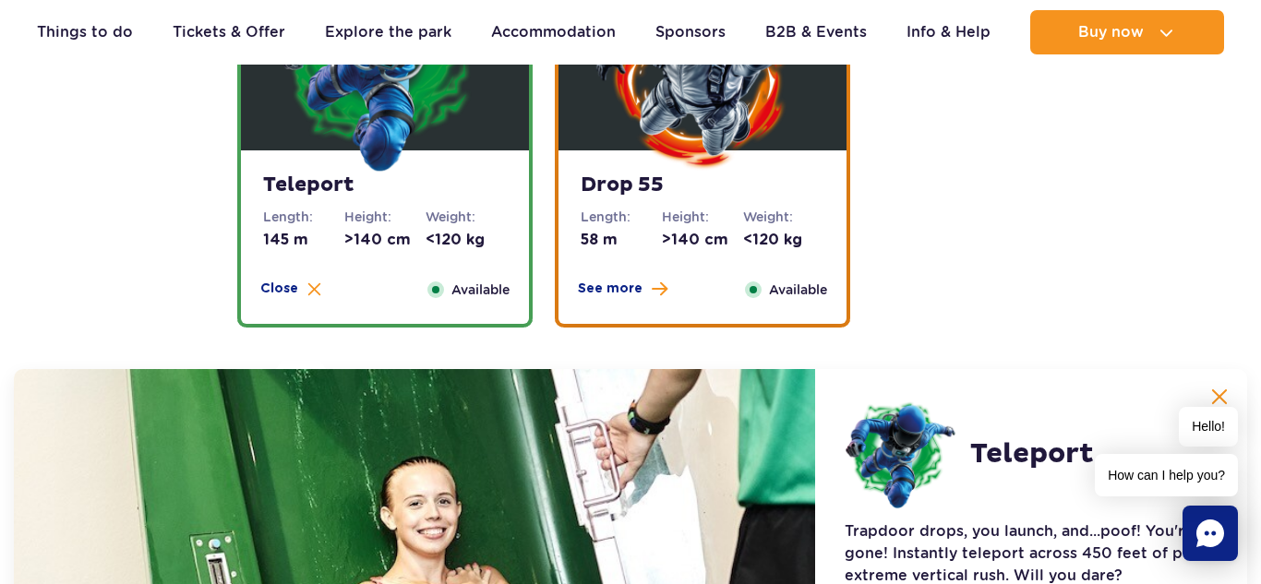
click at [717, 194] on strong "Drop 55" at bounding box center [703, 186] width 244 height 26
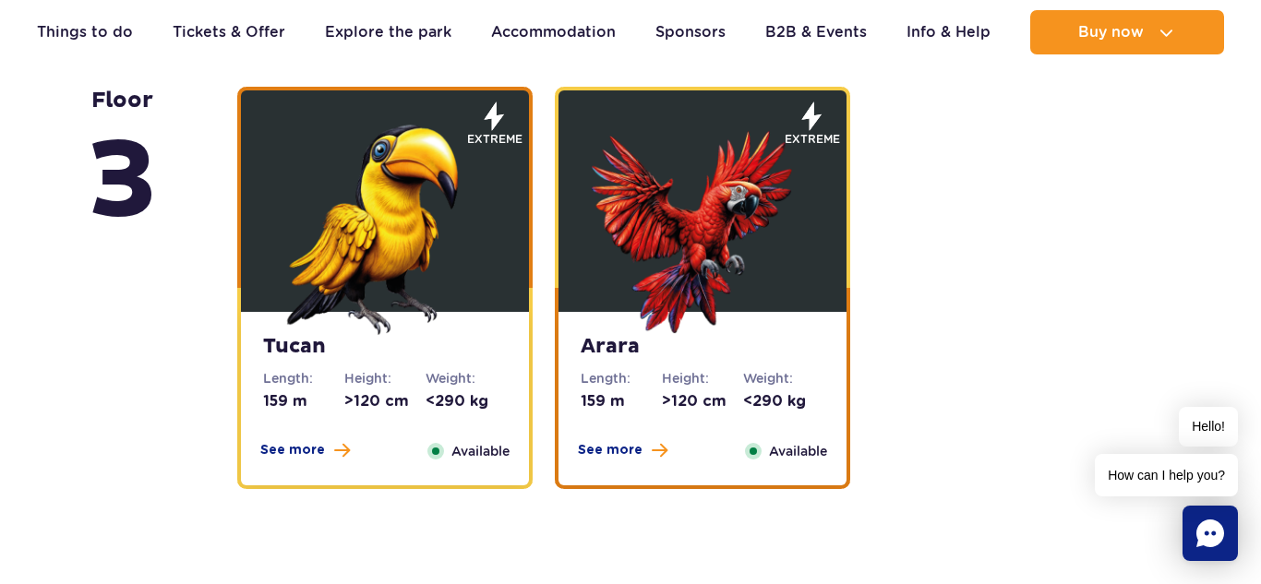
click at [392, 319] on img at bounding box center [385, 225] width 222 height 222
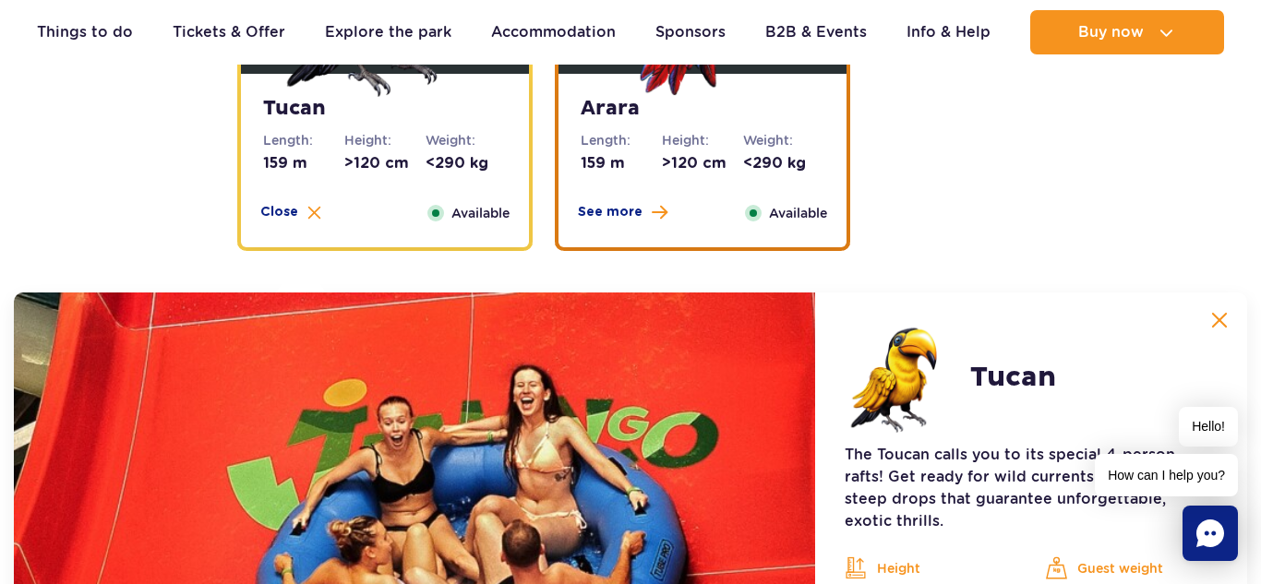
scroll to position [2867, 0]
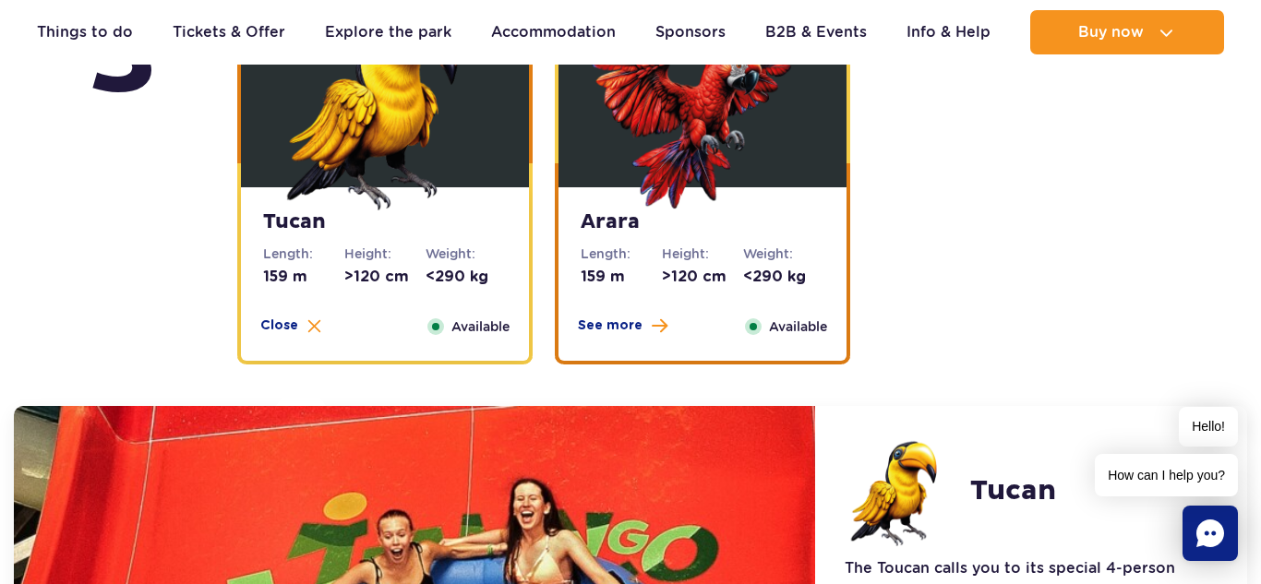
click at [729, 199] on img at bounding box center [703, 100] width 222 height 222
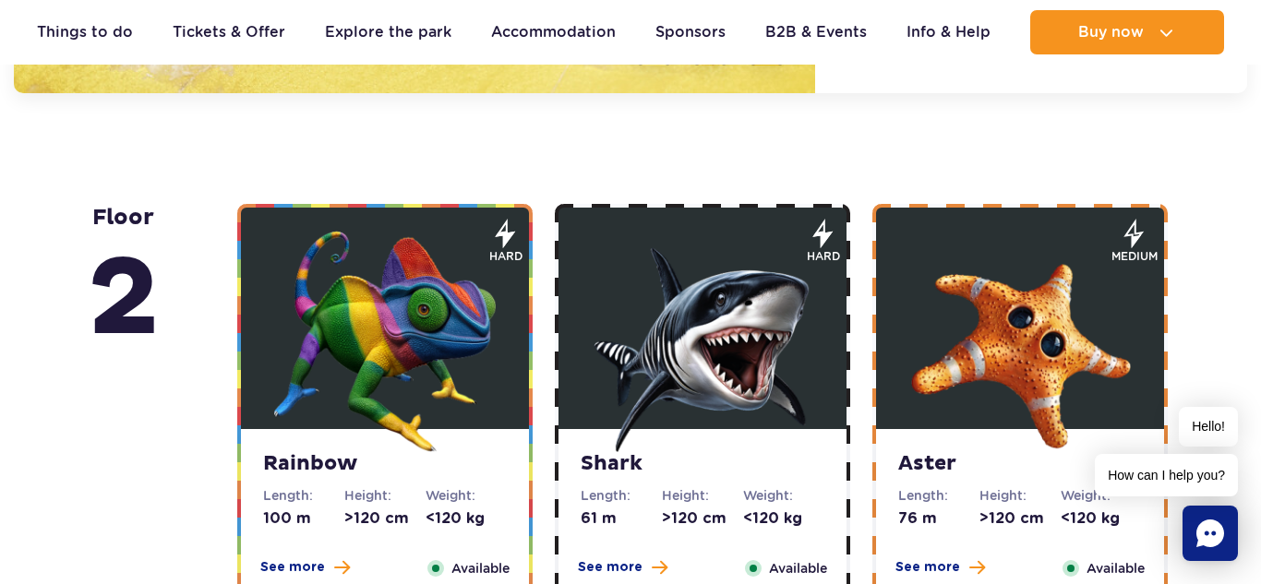
scroll to position [3753, 0]
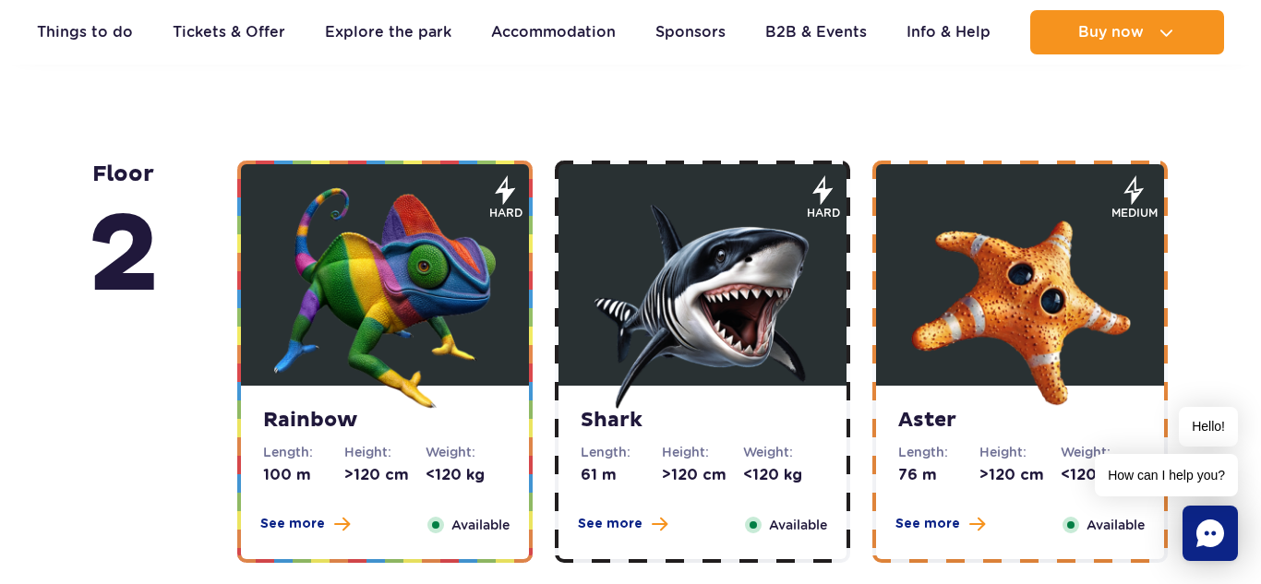
click at [492, 255] on img at bounding box center [385, 298] width 222 height 222
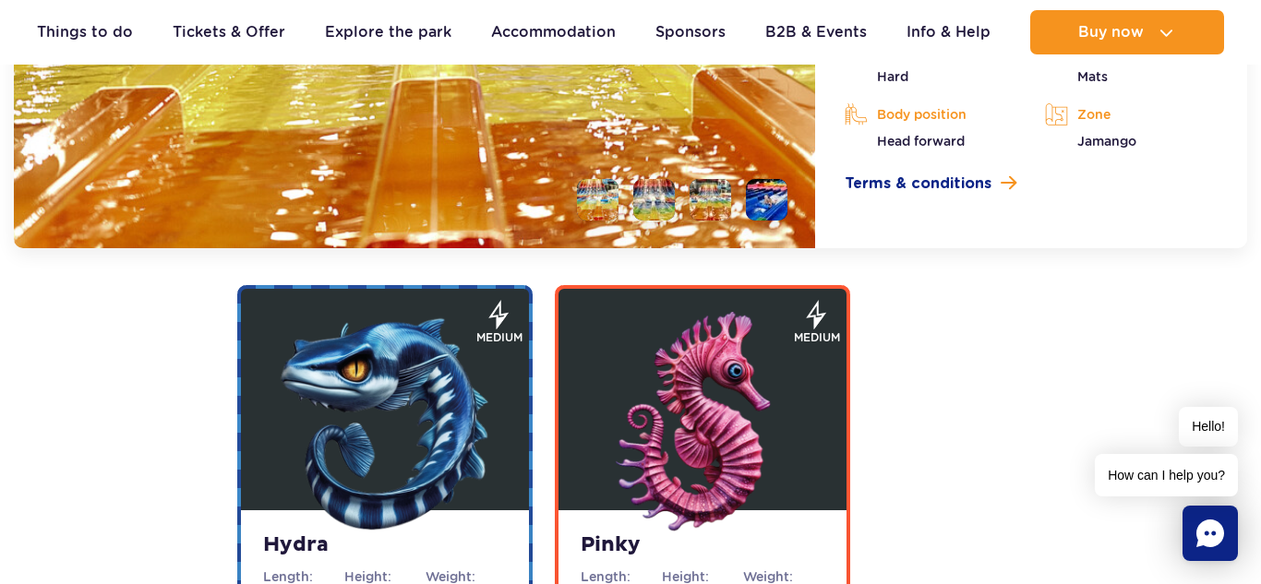
scroll to position [4082, 0]
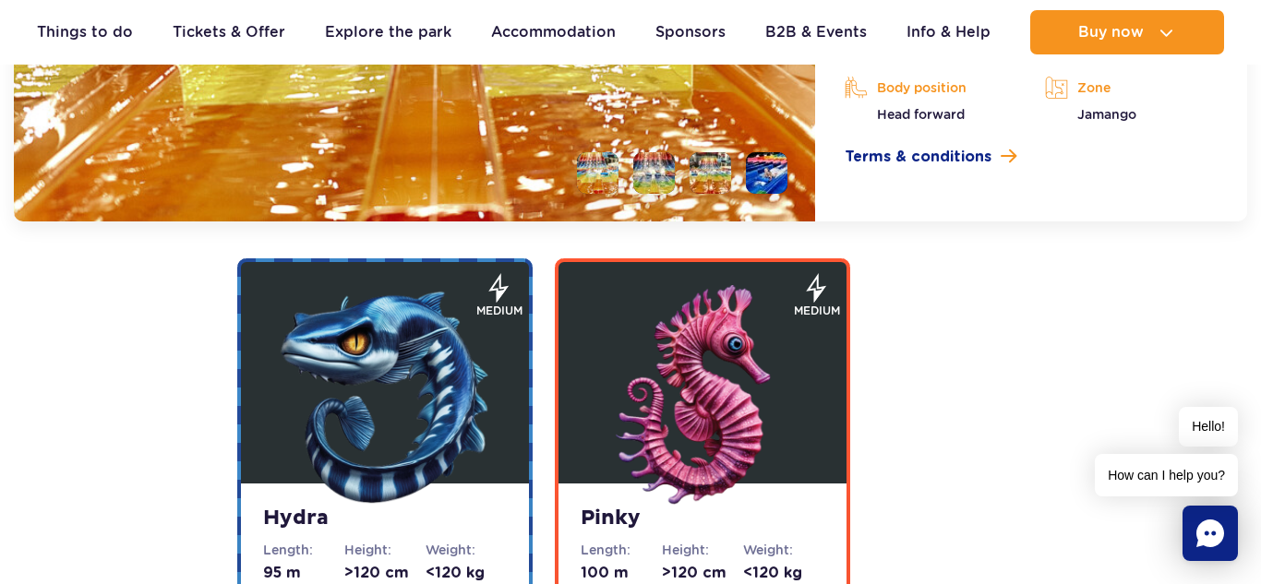
click at [325, 373] on img at bounding box center [385, 396] width 222 height 222
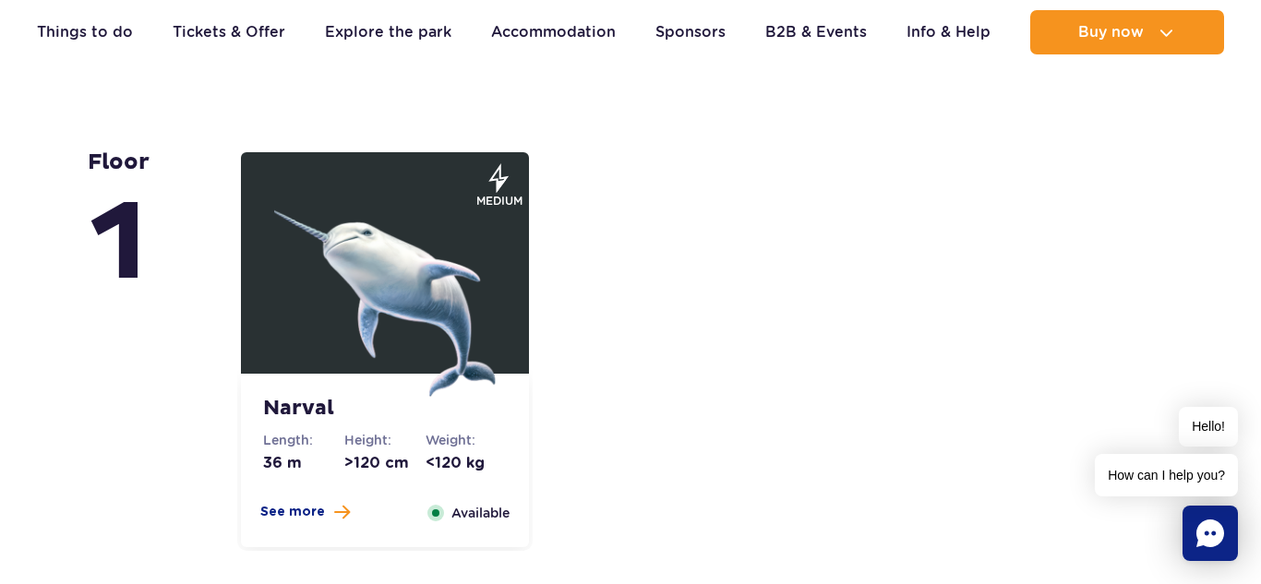
scroll to position [4743, 0]
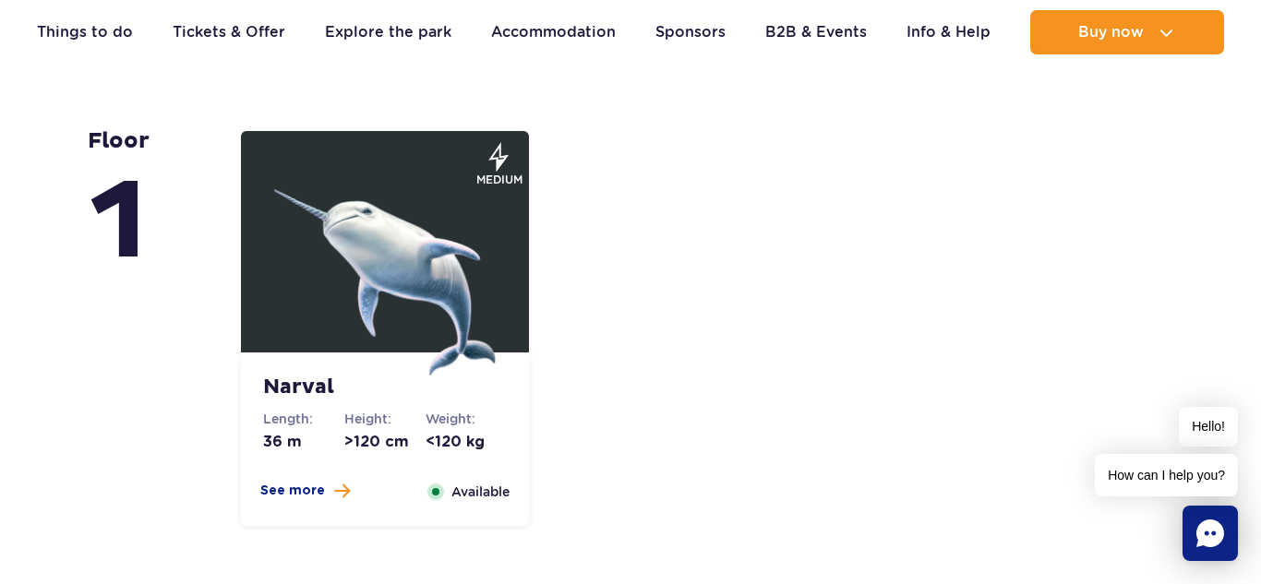
click at [523, 263] on figure at bounding box center [385, 242] width 288 height 222
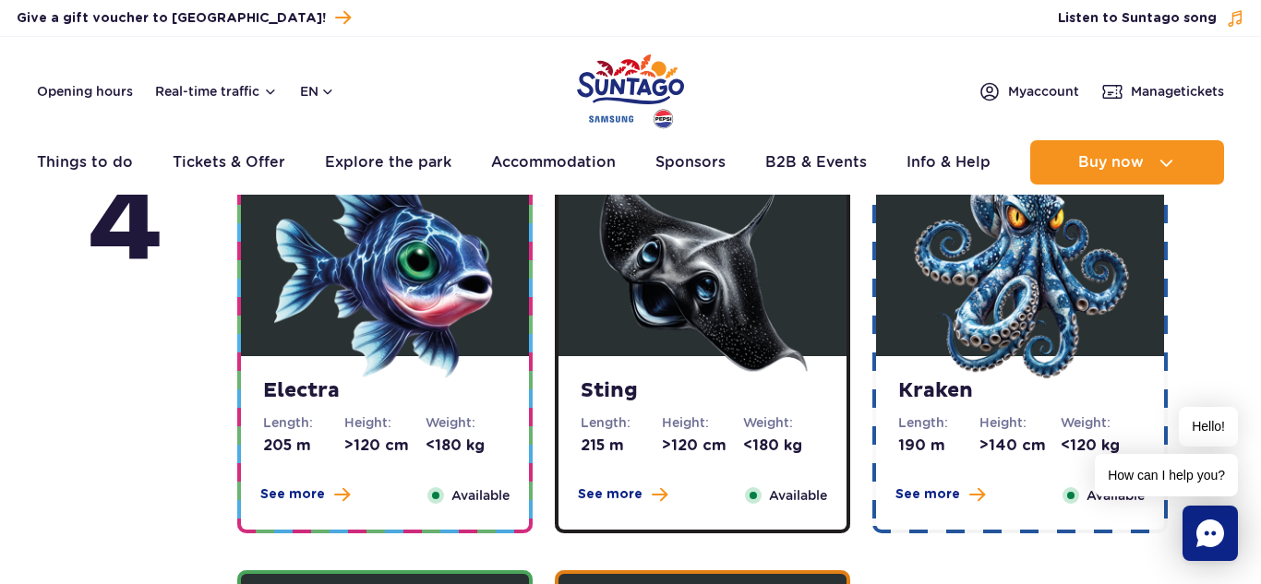
scroll to position [0, 0]
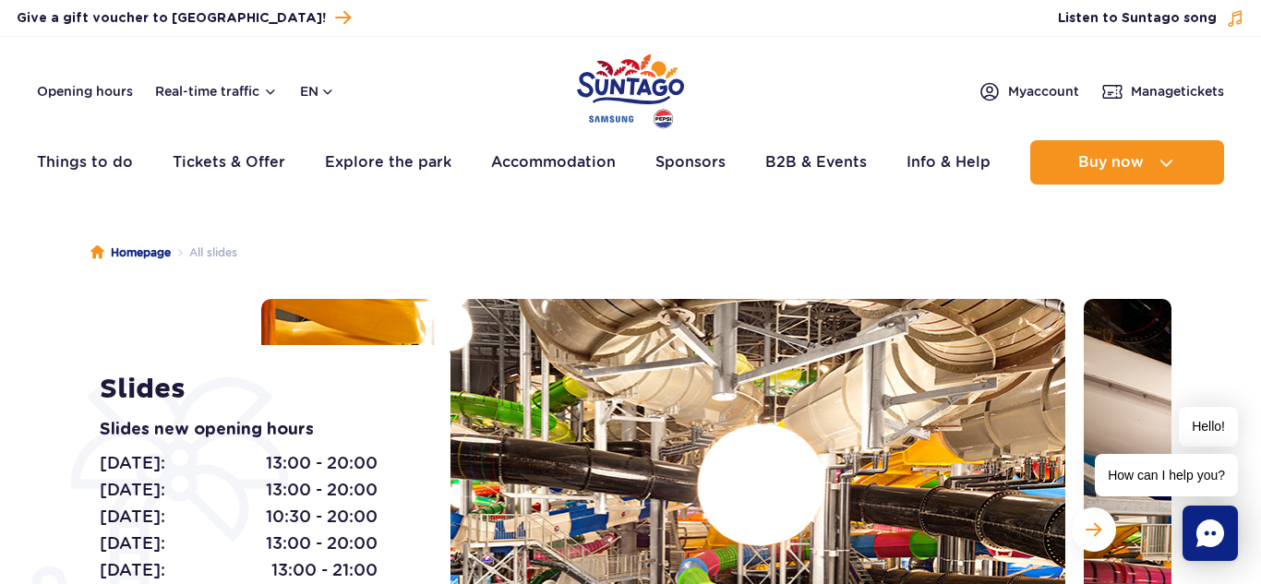
click at [466, 112] on header "Opening hours Real-time traffic en PL EN UA My account Manage tickets Real-time…" at bounding box center [630, 116] width 1261 height 158
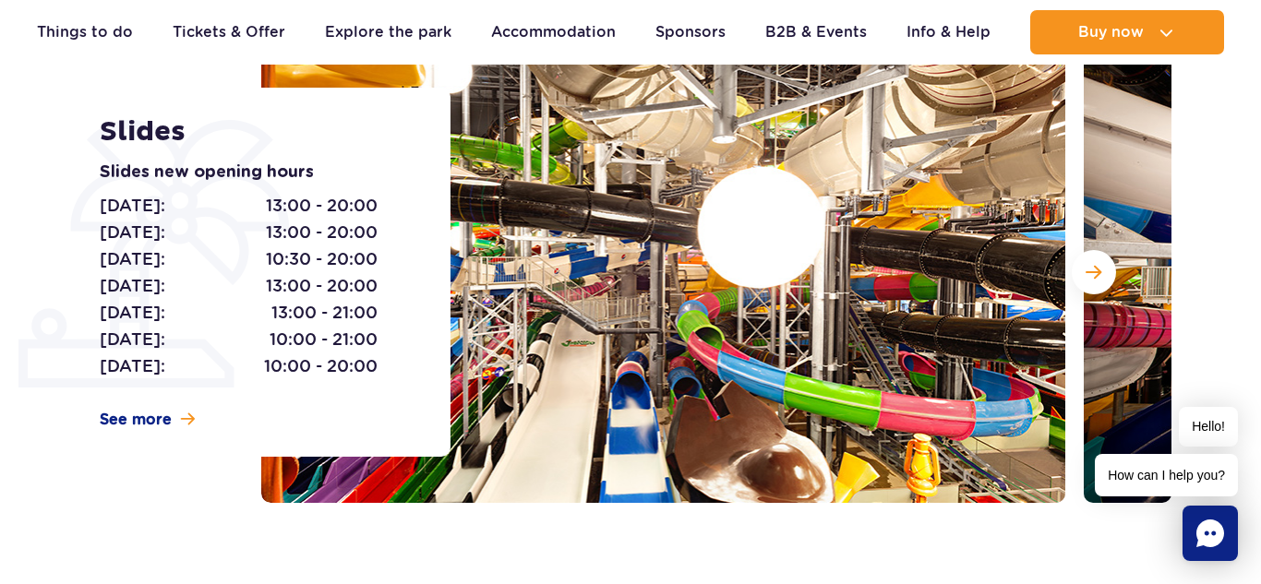
scroll to position [230, 0]
